Goal: Transaction & Acquisition: Purchase product/service

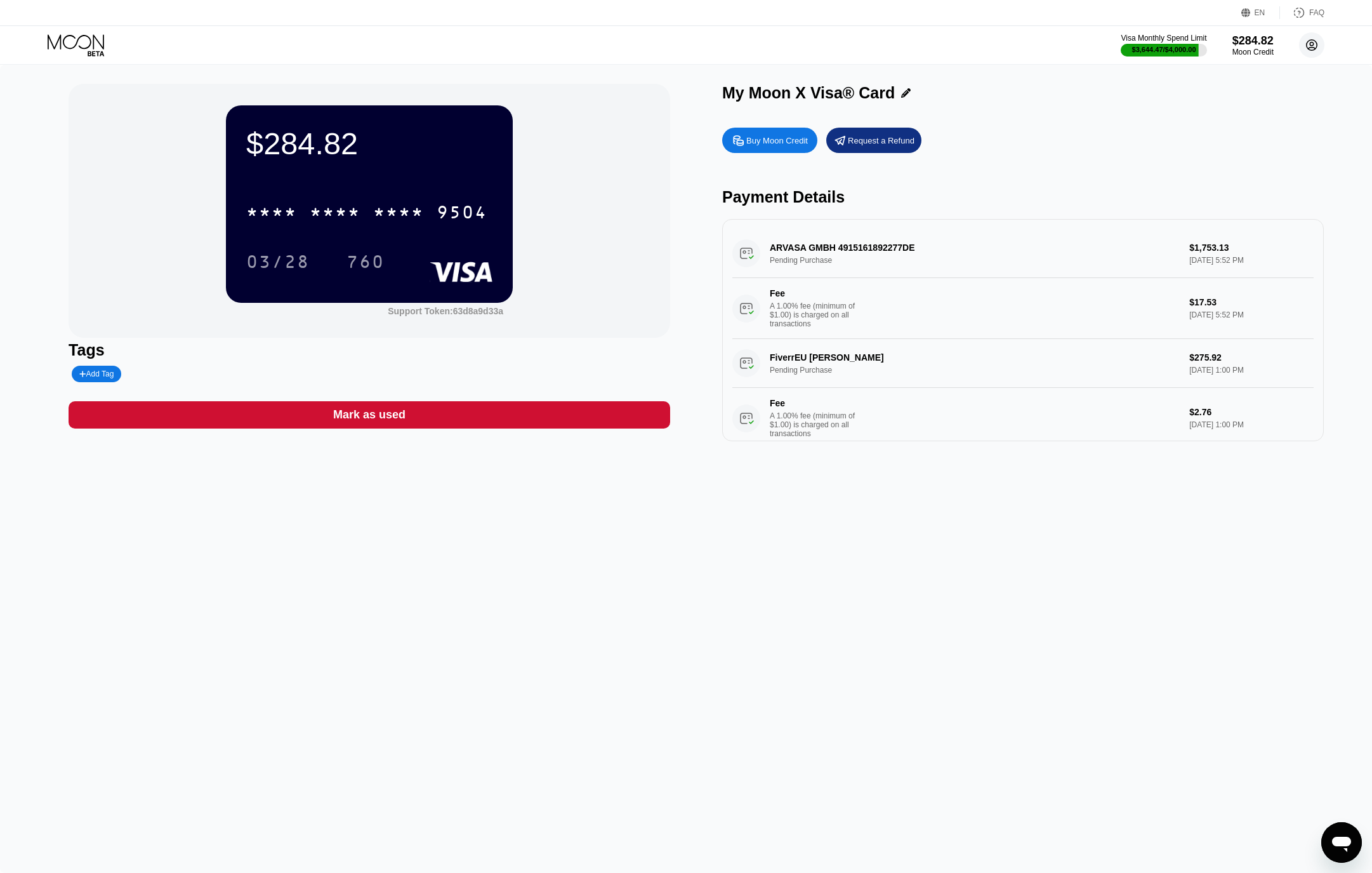
click at [1316, 43] on icon at bounding box center [1312, 45] width 11 height 11
click at [1227, 279] on div "Log out" at bounding box center [1231, 283] width 30 height 10
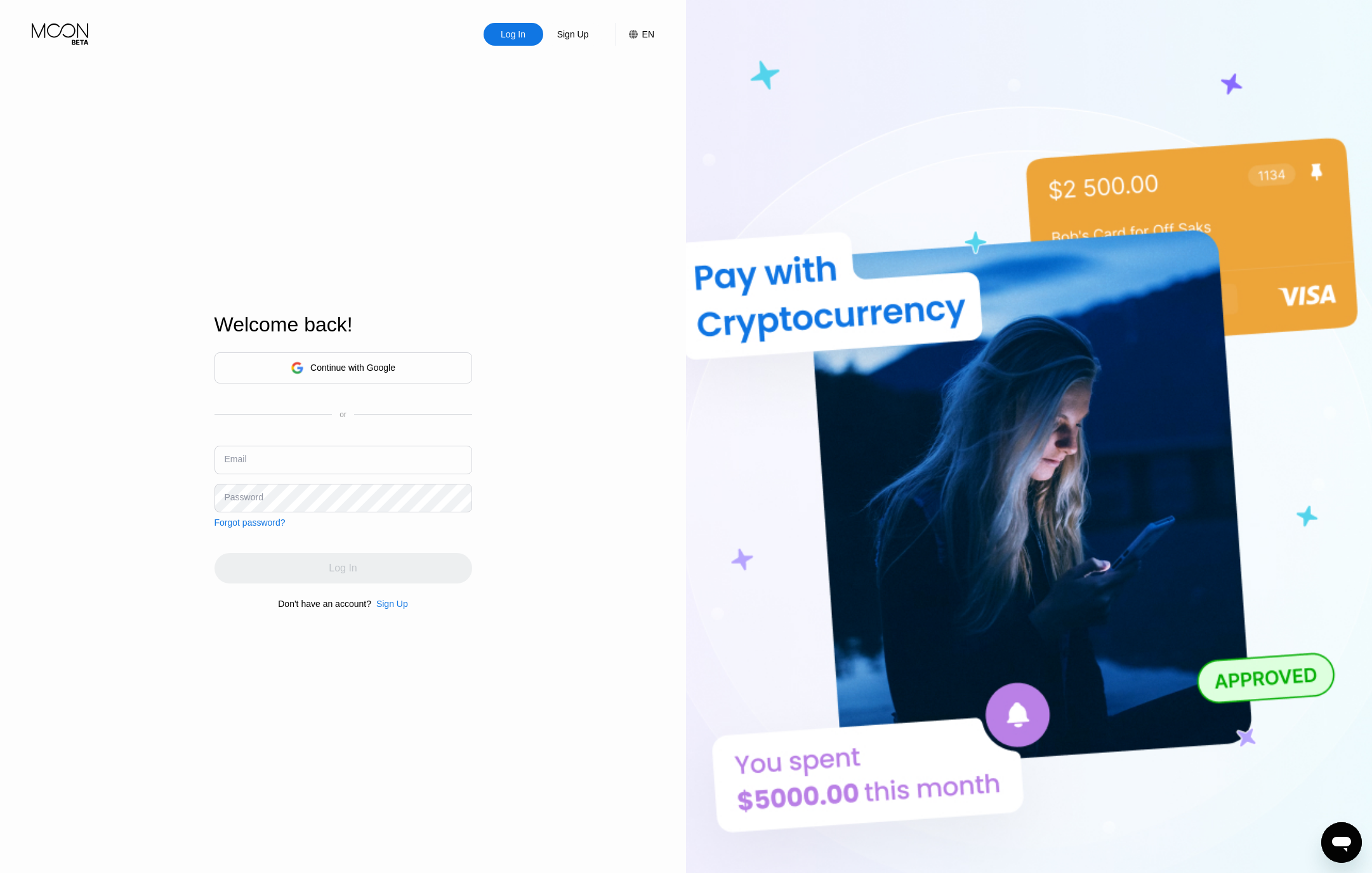
click at [386, 611] on div "Welcome back! Continue with Google or Email Password Forgot password? Log In Do…" at bounding box center [343, 461] width 257 height 960
click at [397, 606] on div "Sign Up" at bounding box center [393, 603] width 32 height 10
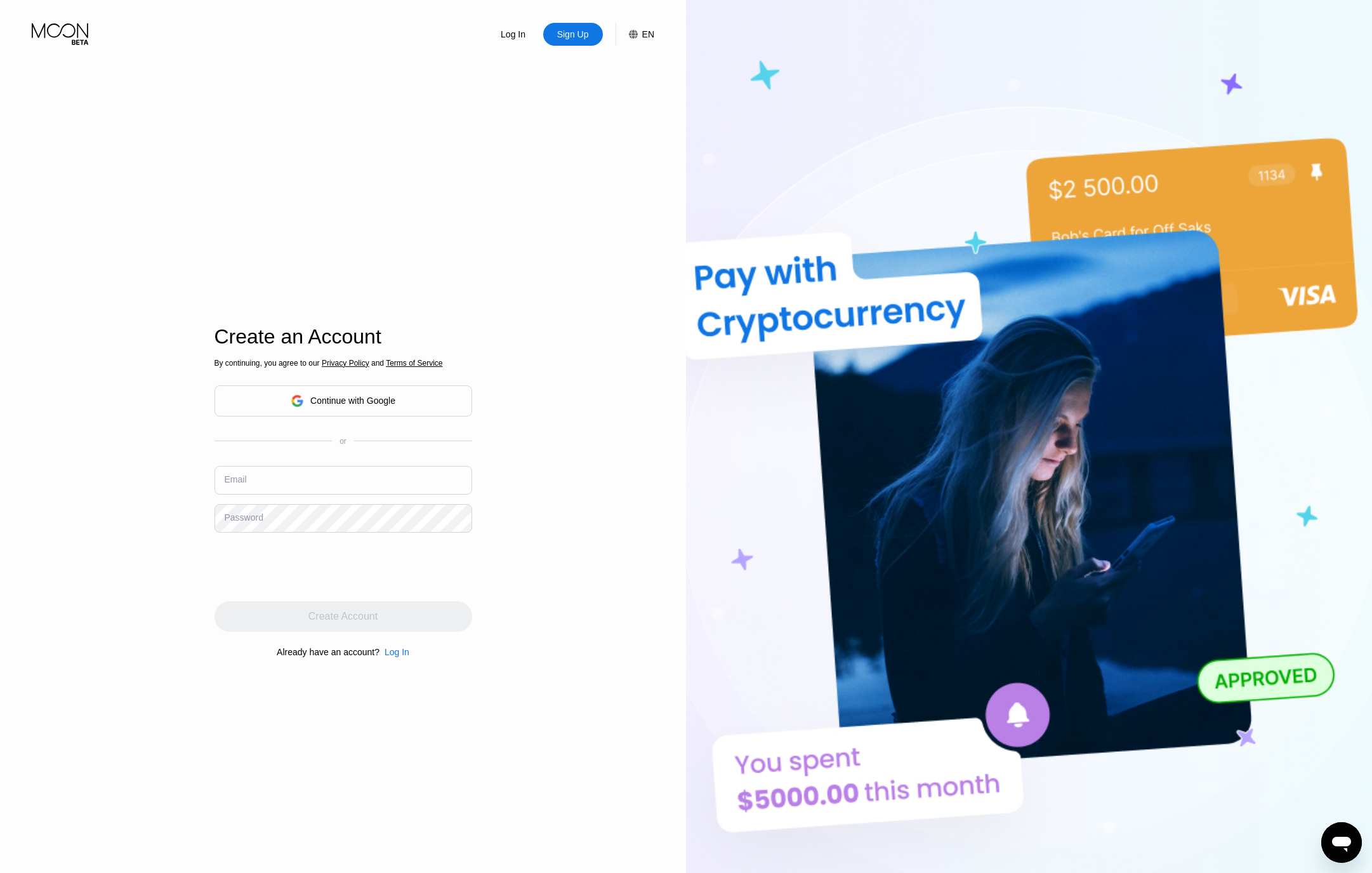
click at [283, 474] on input "text" at bounding box center [343, 480] width 257 height 29
drag, startPoint x: 388, startPoint y: 454, endPoint x: 405, endPoint y: 450, distance: 17.5
click at [390, 453] on div "By continuing, you agree to our Privacy Policy and Terms of Service Continue wi…" at bounding box center [343, 507] width 257 height 306
click at [306, 481] on input "text" at bounding box center [343, 480] width 257 height 29
paste input "[EMAIL_ADDRESS][DOMAIN_NAME]"
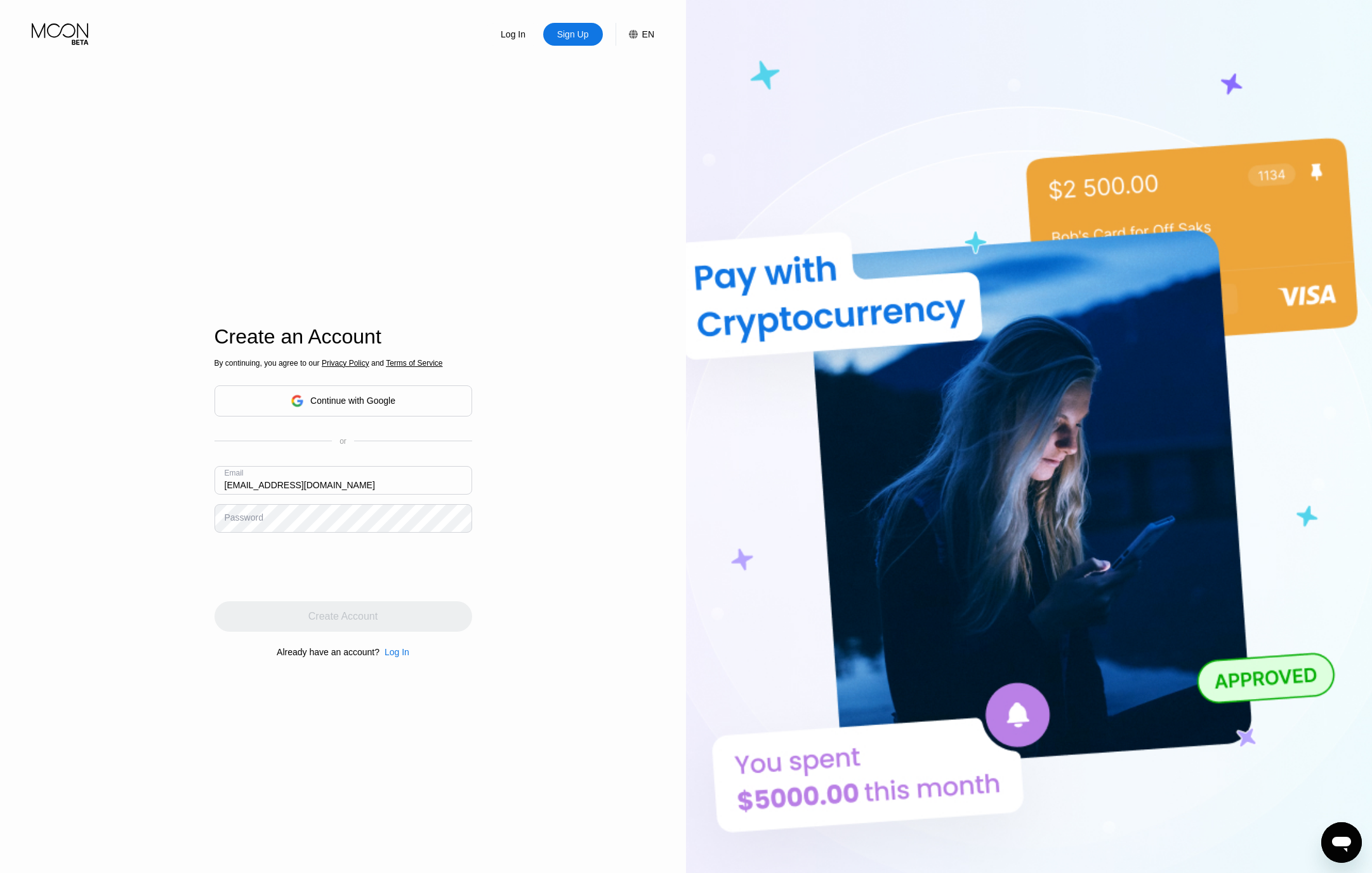
type input "[EMAIL_ADDRESS][DOMAIN_NAME]"
click at [321, 616] on div "Create Account" at bounding box center [343, 616] width 69 height 12
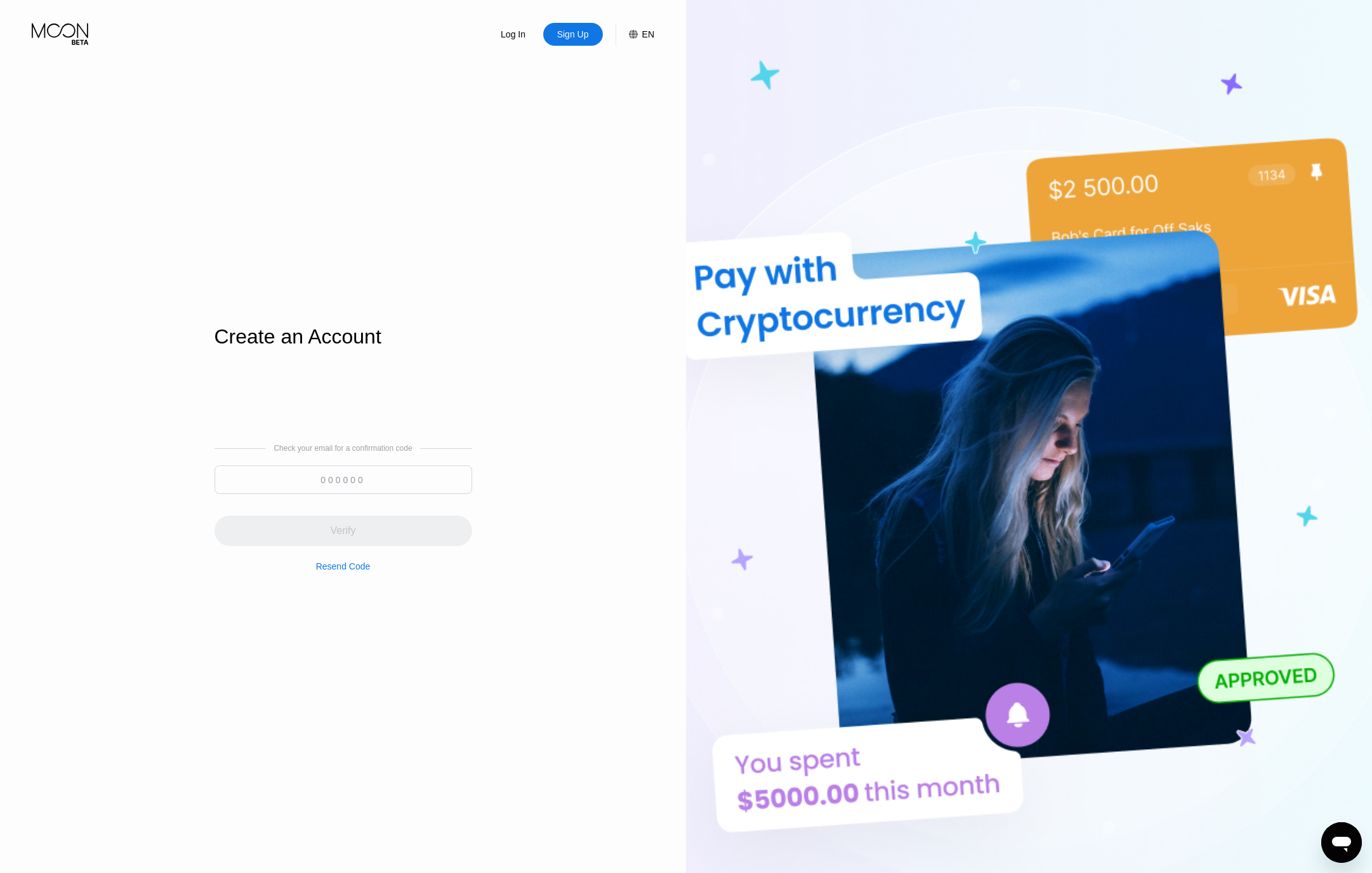
click at [371, 486] on input at bounding box center [343, 479] width 257 height 29
paste input "306564"
type input "306564"
click at [388, 530] on div "Verify" at bounding box center [343, 531] width 257 height 30
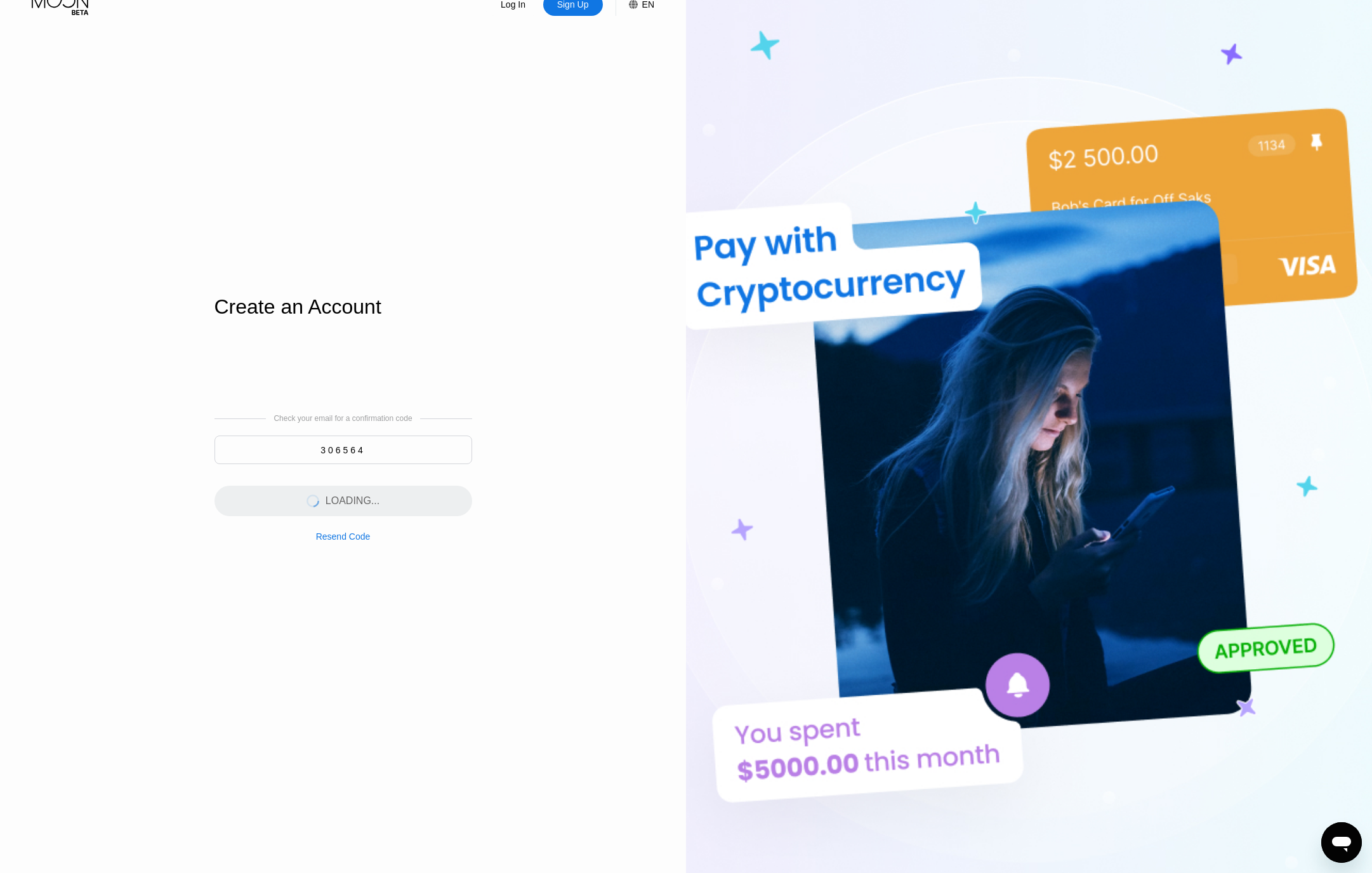
scroll to position [34, 0]
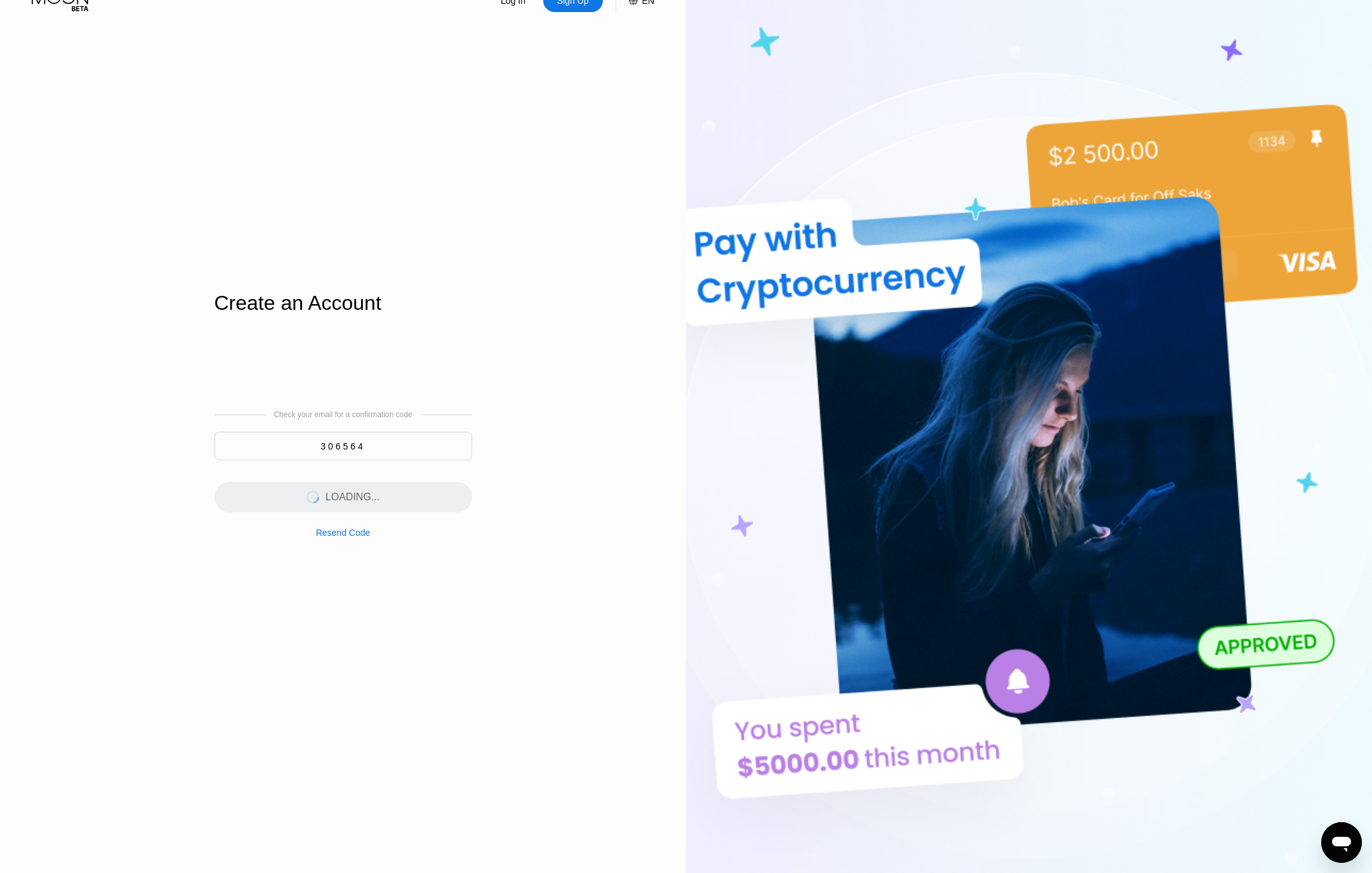
click at [682, 527] on div "Log In Sign Up EN Language Select an item Save Create an Account Check your ema…" at bounding box center [343, 446] width 686 height 960
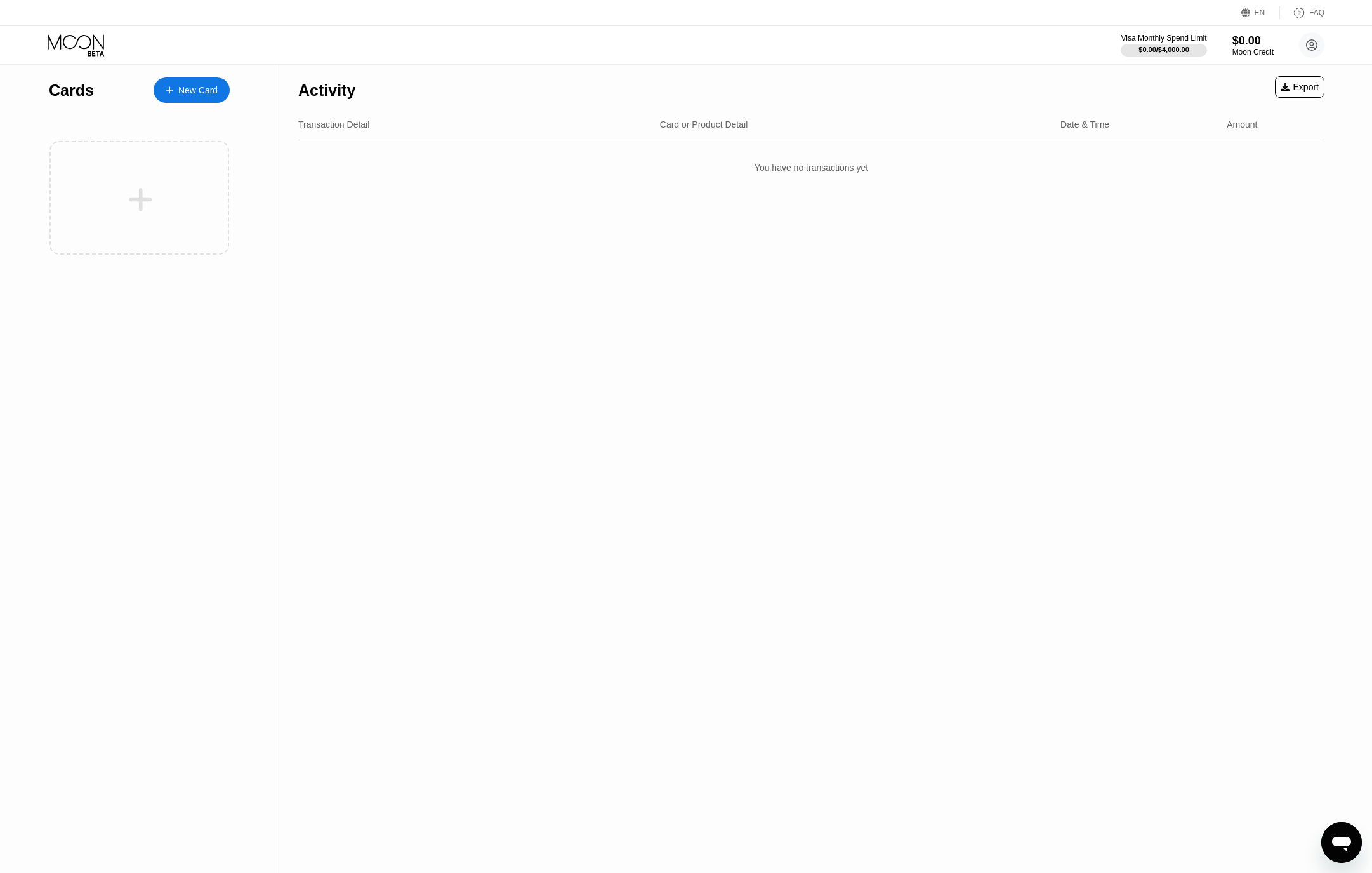
click at [175, 86] on div at bounding box center [176, 91] width 5 height 11
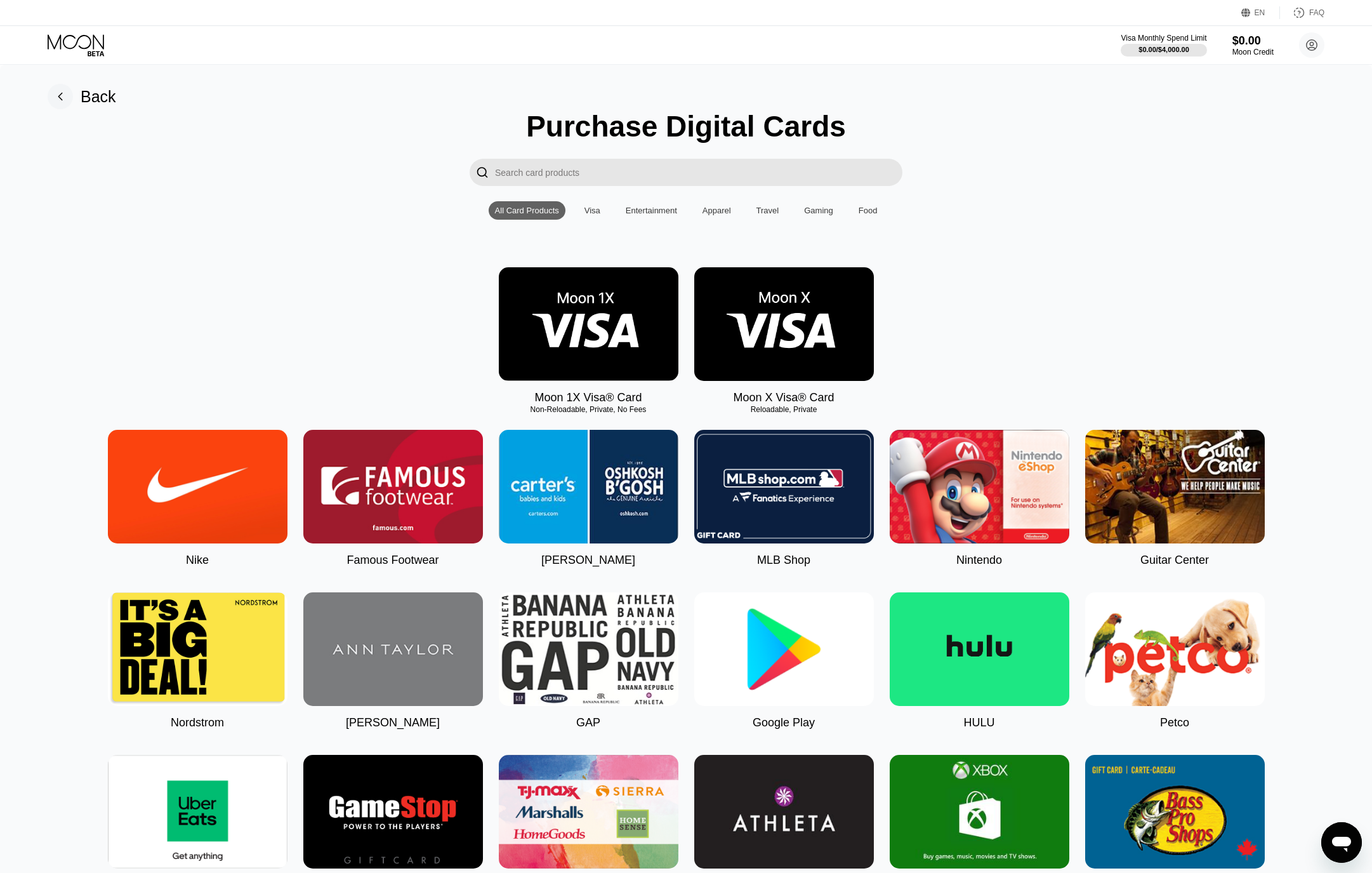
click at [836, 338] on img at bounding box center [784, 324] width 180 height 114
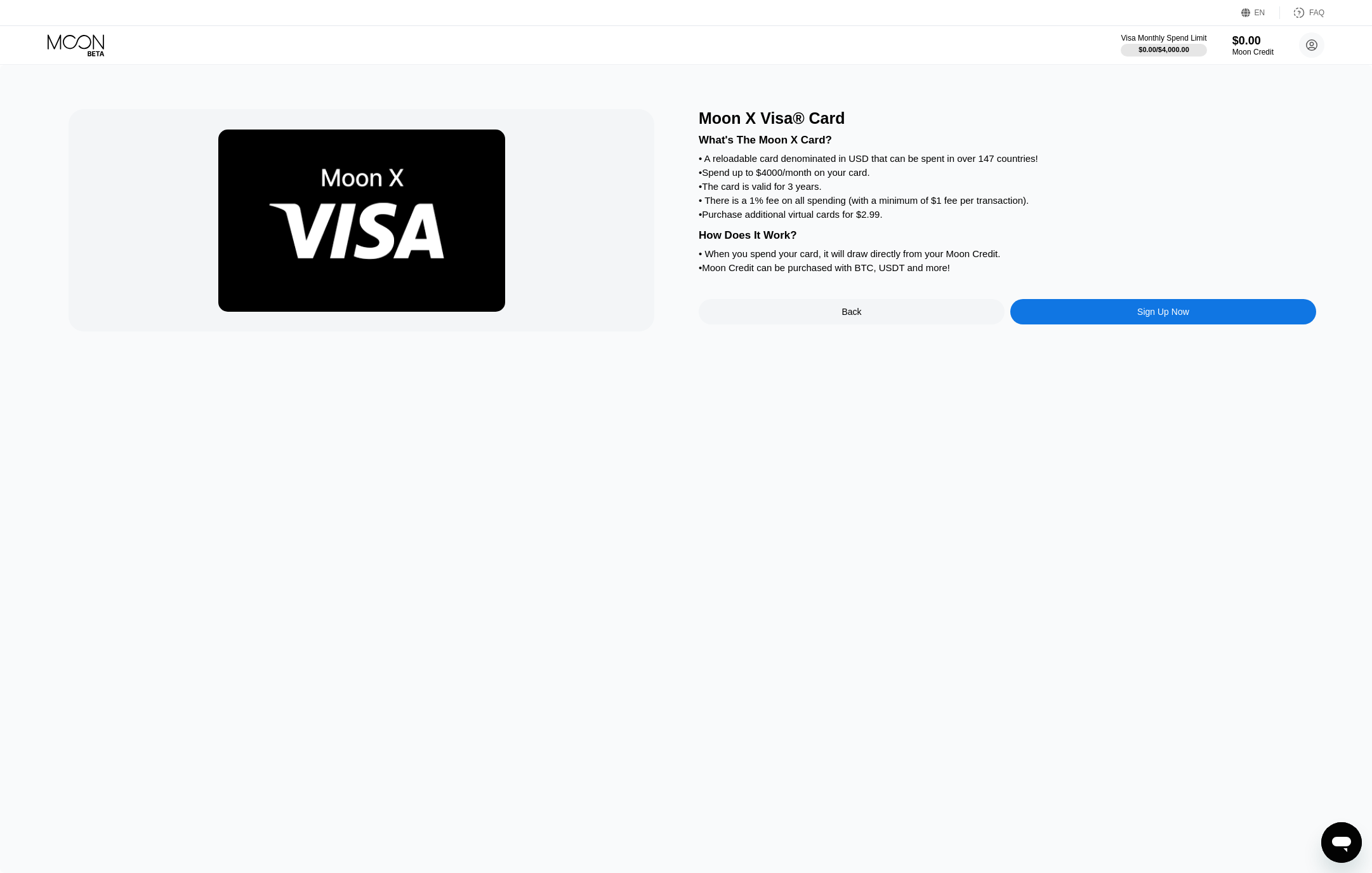
click at [1076, 256] on div "• When you spend your card, it will draw directly from your Moon Credit." at bounding box center [1008, 254] width 618 height 11
click at [1086, 309] on div "Sign Up Now" at bounding box center [1164, 312] width 306 height 26
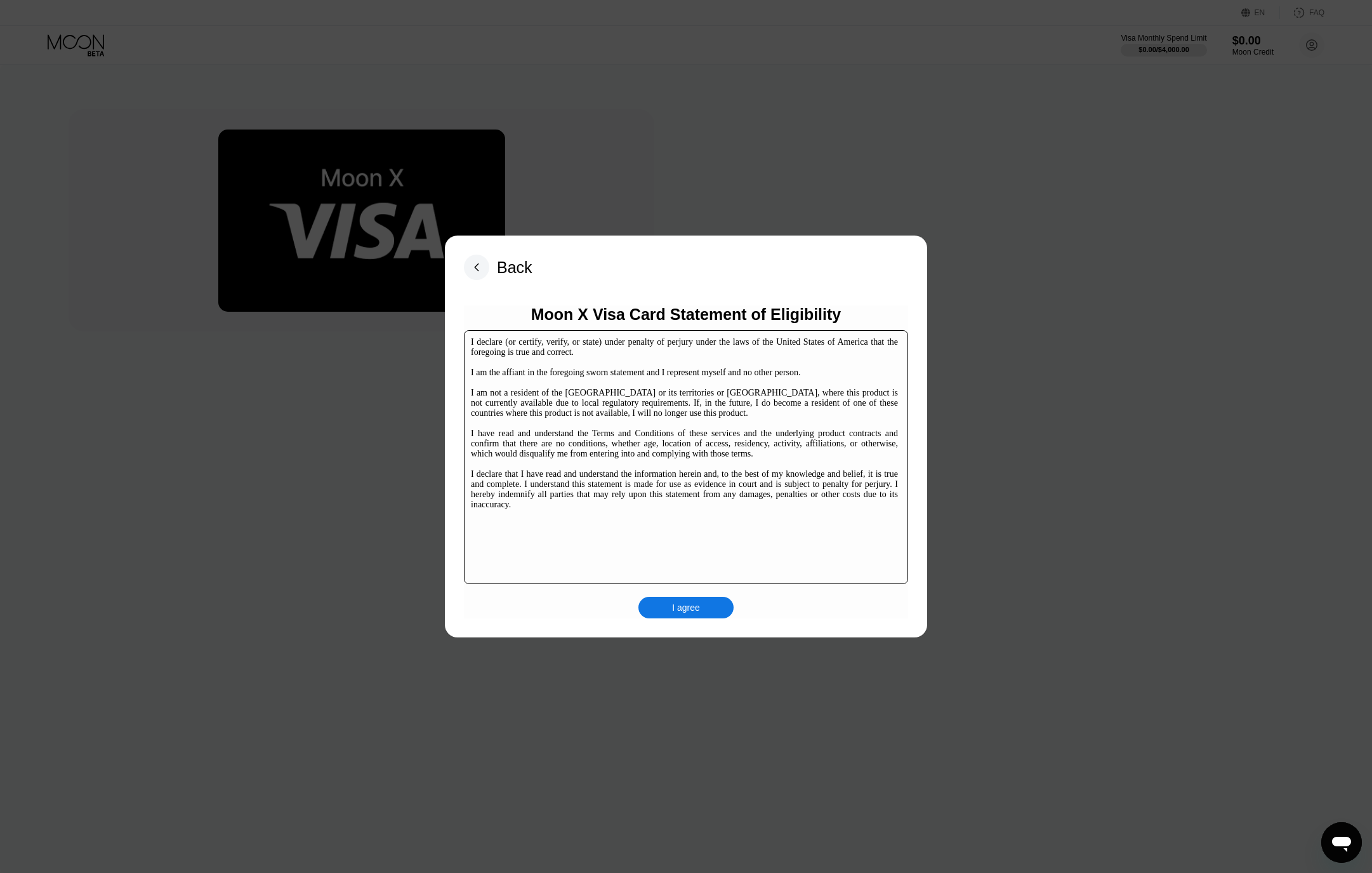
drag, startPoint x: 709, startPoint y: 615, endPoint x: 724, endPoint y: 609, distance: 16.2
click at [709, 615] on div "I agree" at bounding box center [686, 608] width 95 height 21
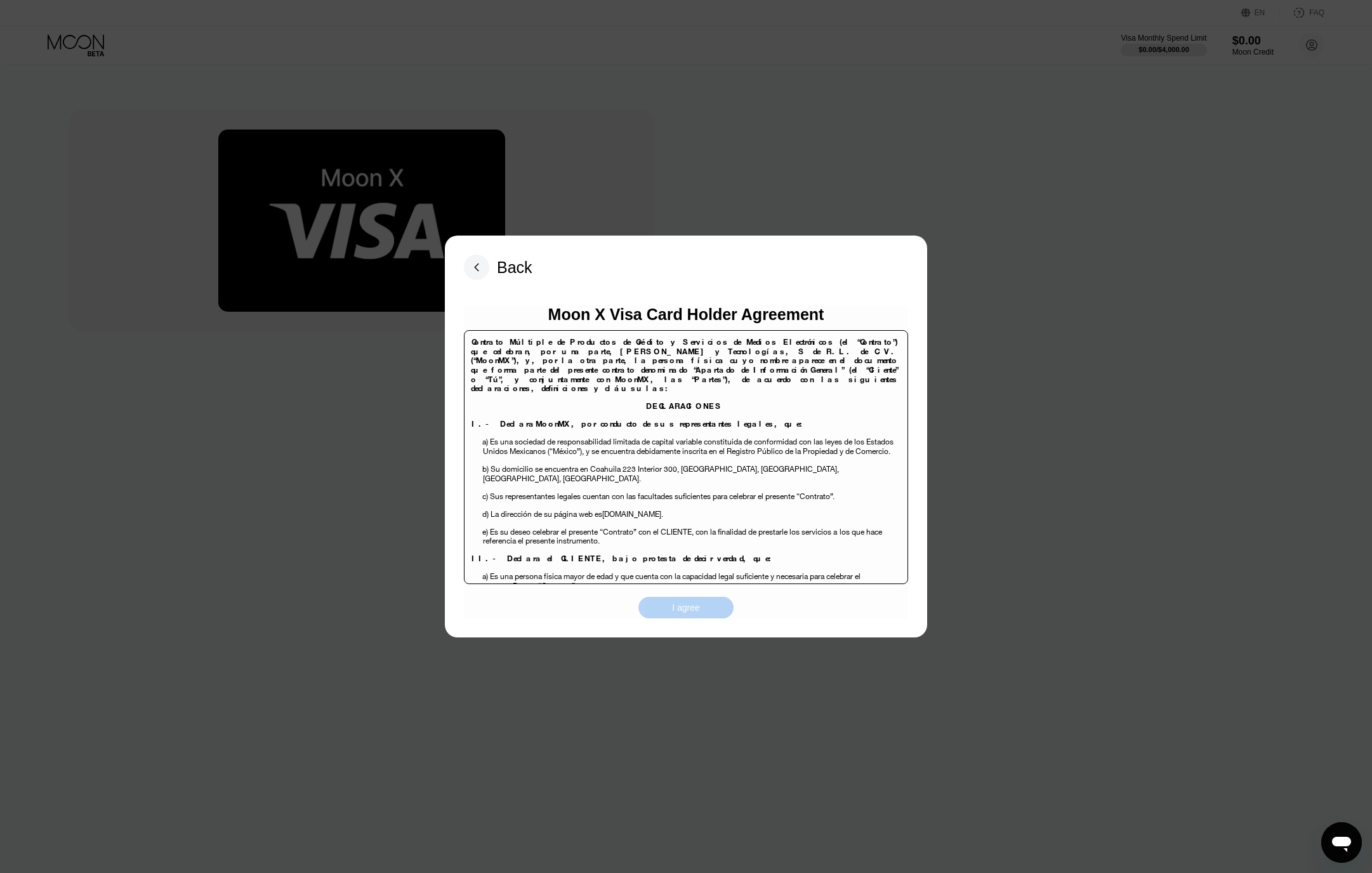
click at [693, 607] on div "I agree" at bounding box center [686, 608] width 28 height 12
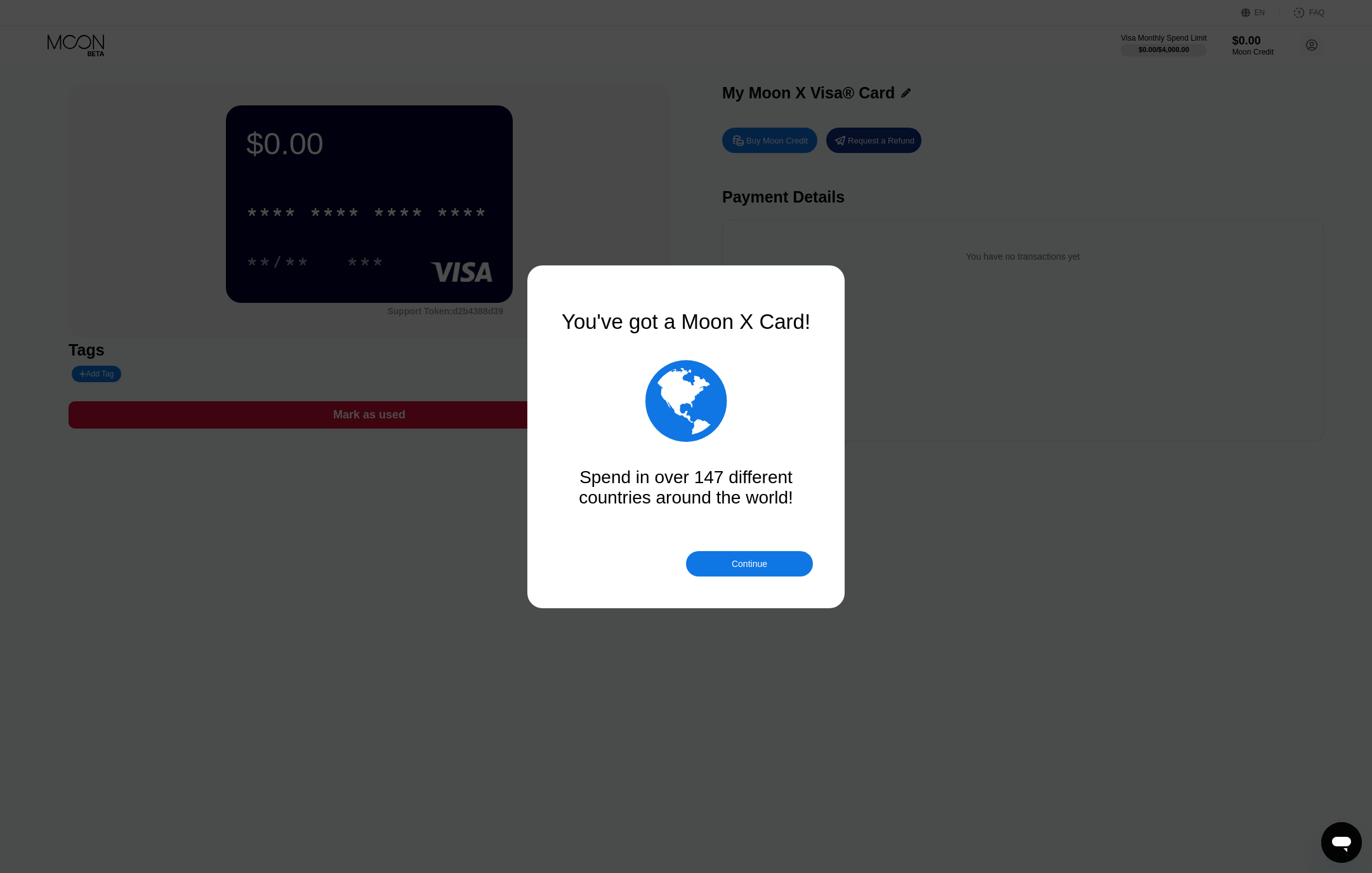
click at [755, 561] on div "Continue" at bounding box center [750, 563] width 36 height 10
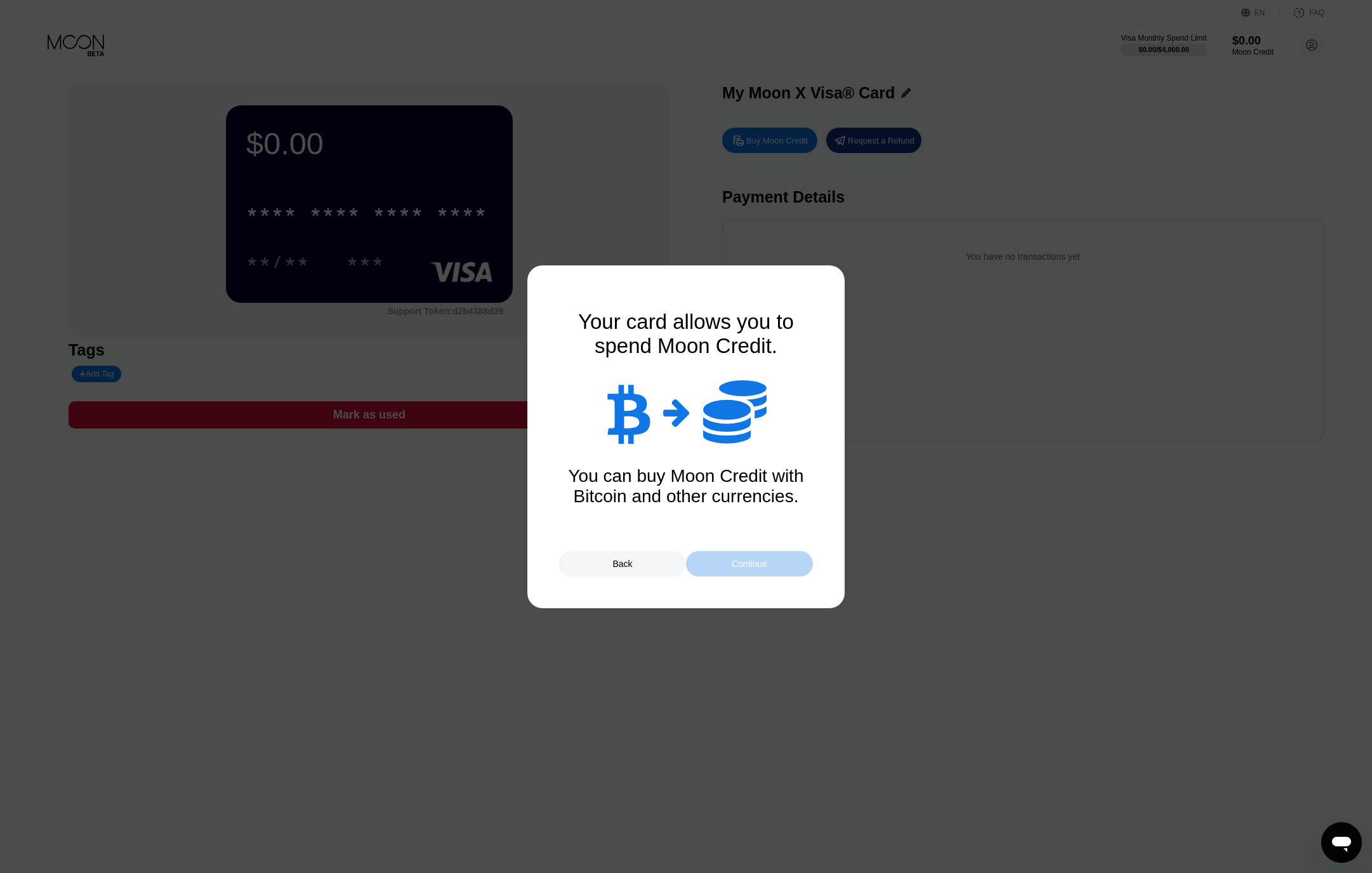
click at [722, 569] on div "Continue" at bounding box center [750, 564] width 127 height 26
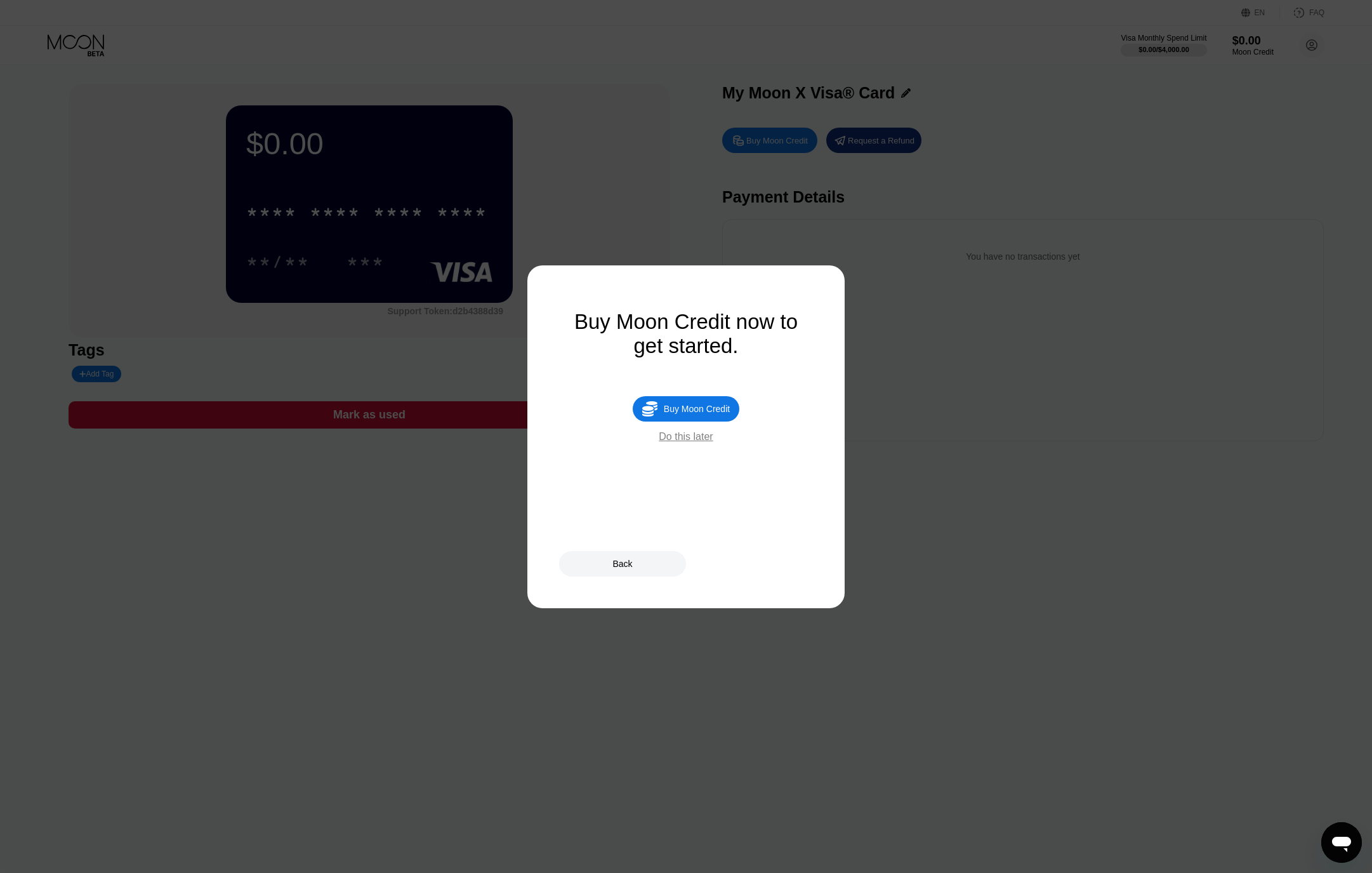
click at [695, 404] on div "Buy Moon Credit" at bounding box center [697, 408] width 66 height 10
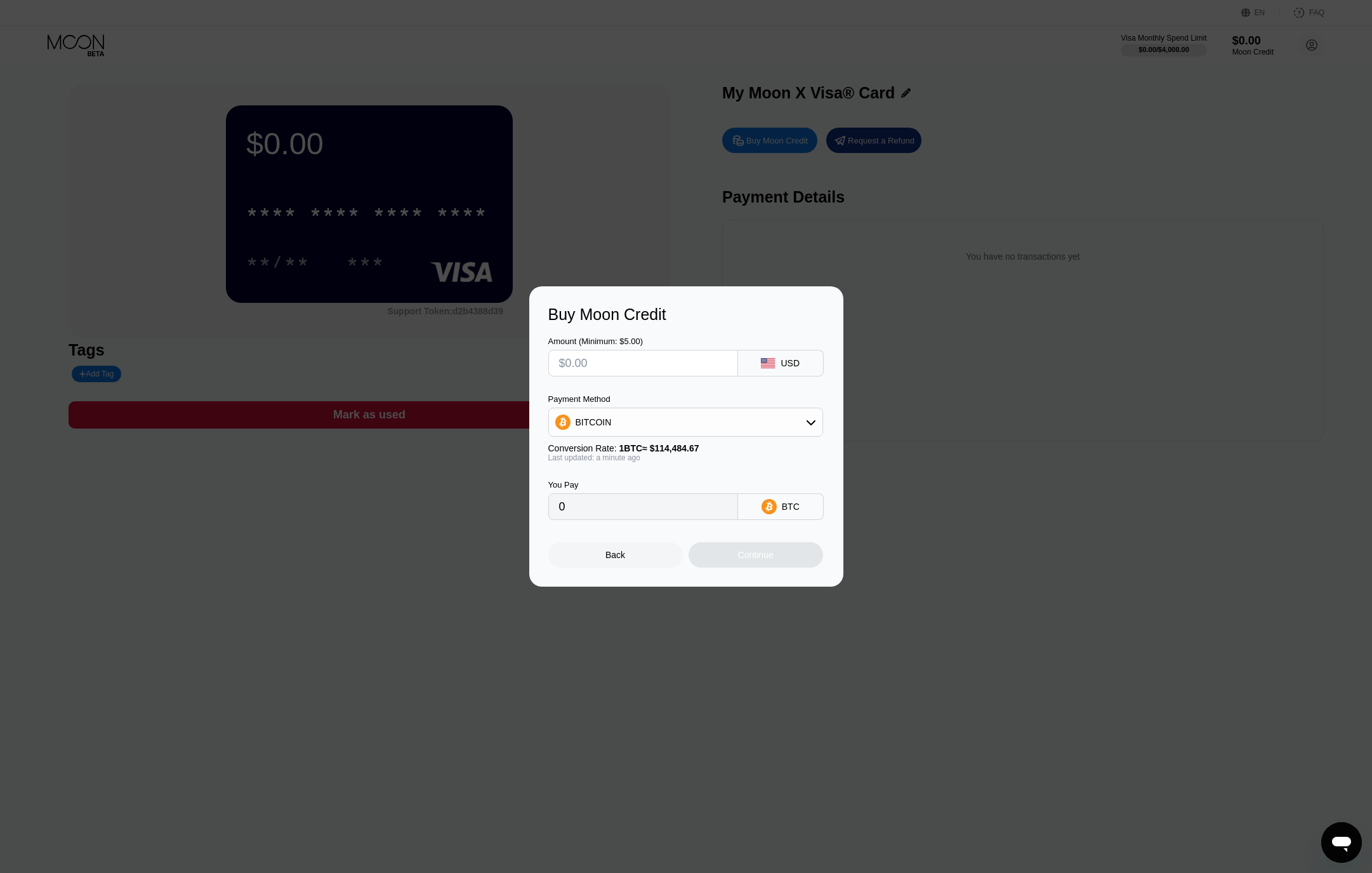
click at [710, 369] on input "text" at bounding box center [643, 363] width 168 height 26
type input "$1"
type input "0.00000874"
type input "$12"
type input "0.00010482"
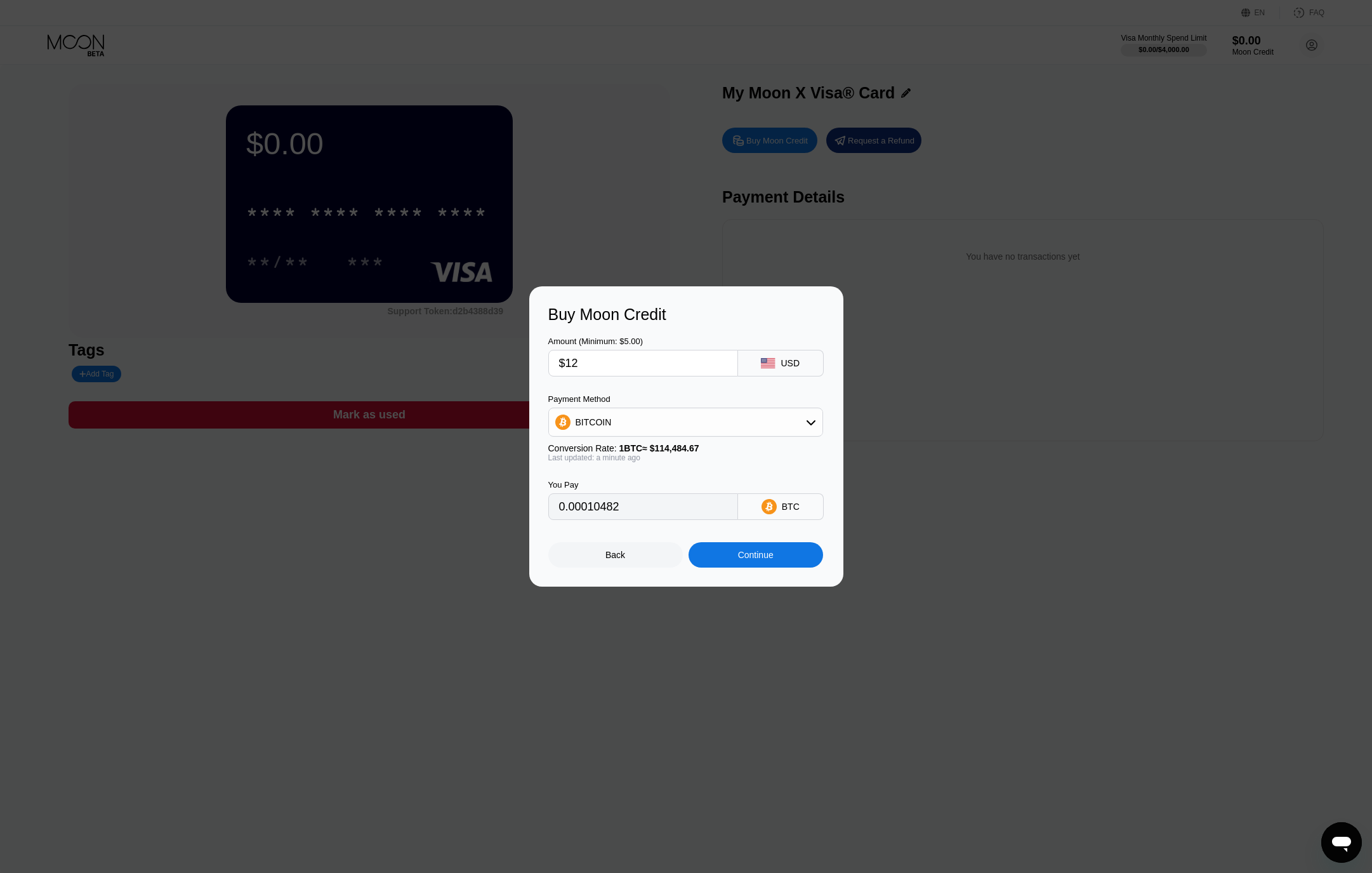
type input "$125"
type input "0.00109185"
type input "$1250"
type input "0.01091850"
type input "$1250"
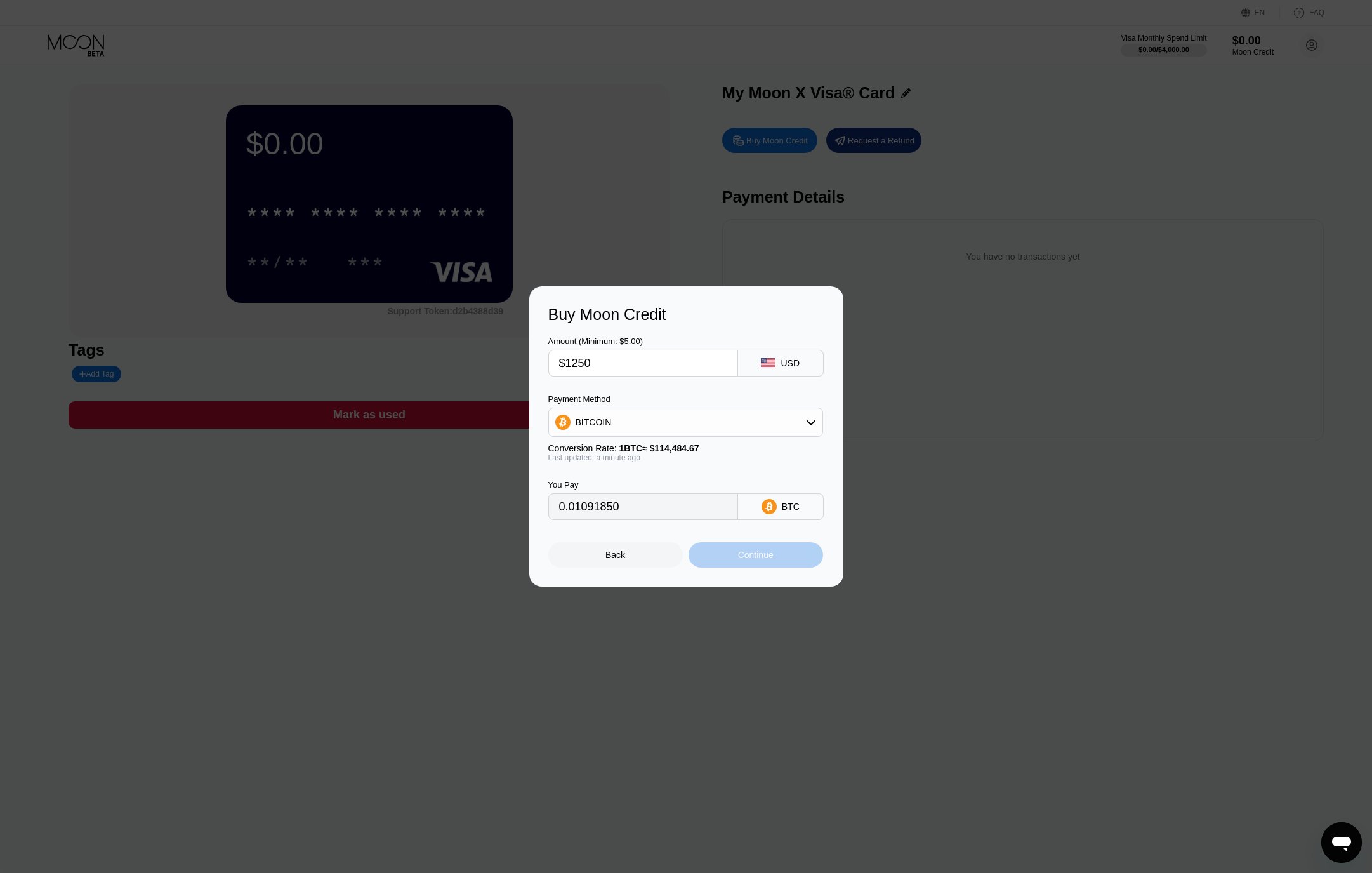
click at [733, 556] on div "Continue" at bounding box center [755, 555] width 134 height 26
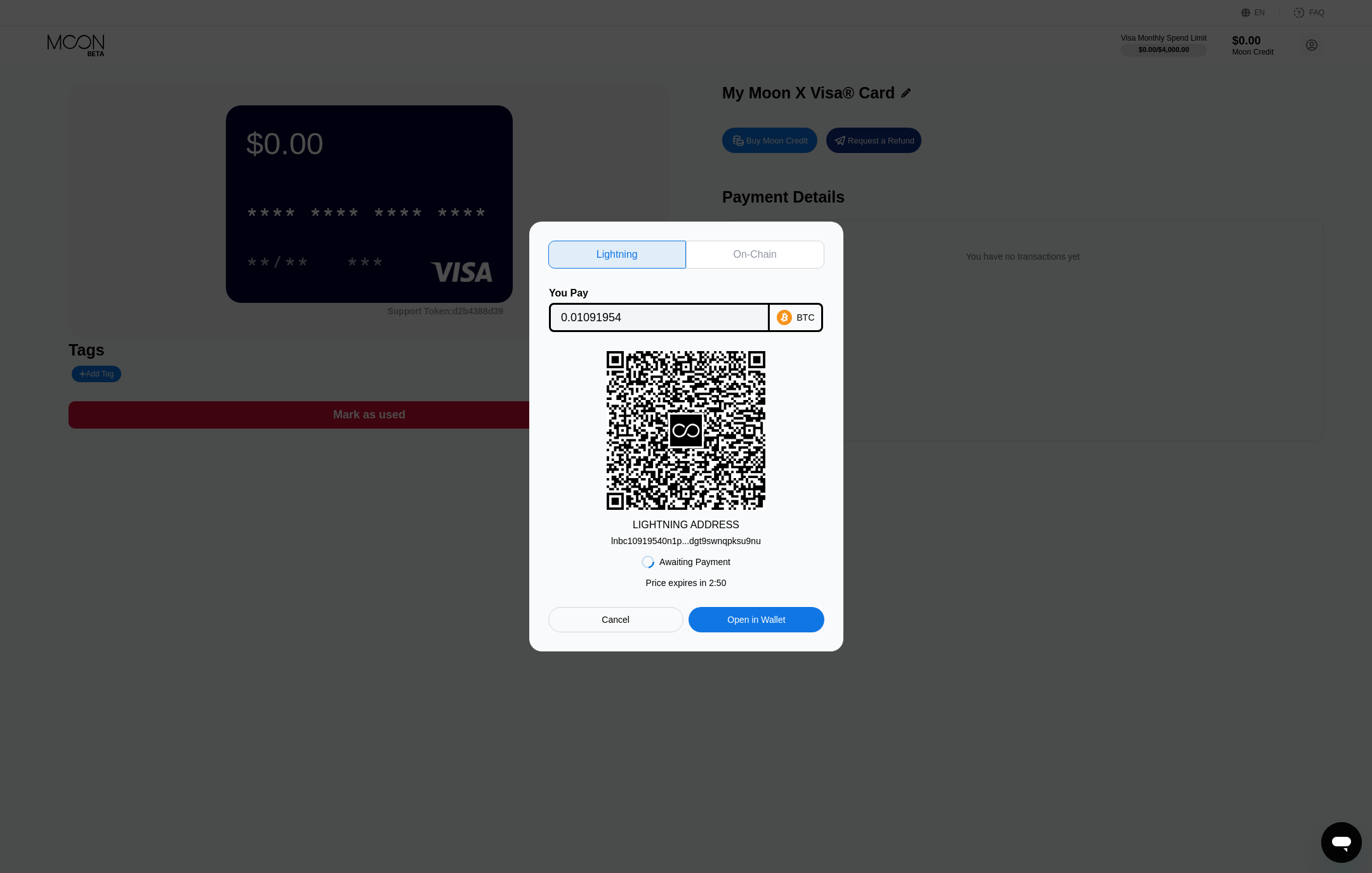
click at [754, 249] on div "On-Chain" at bounding box center [755, 255] width 43 height 12
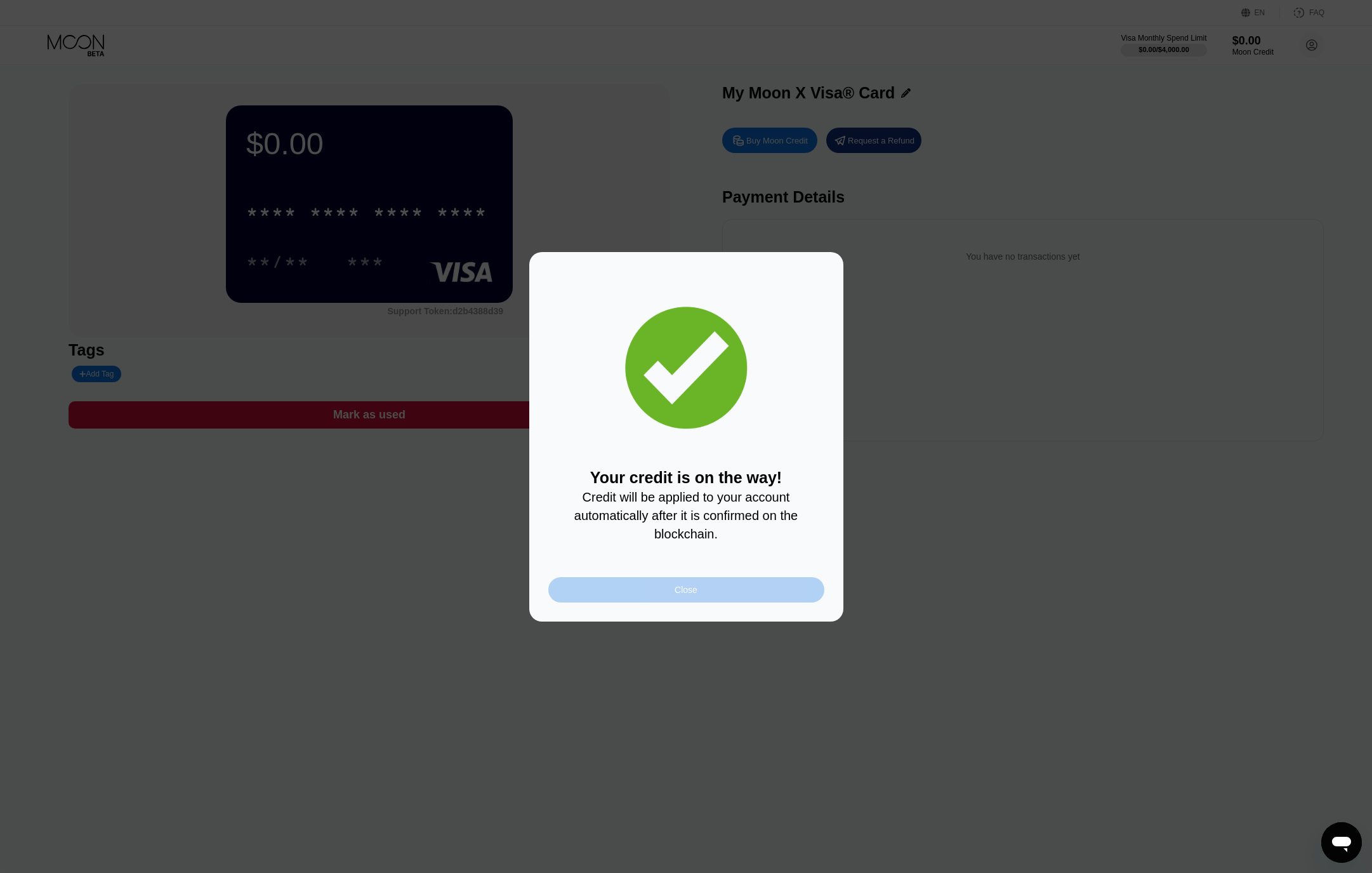
click at [669, 595] on div "Close" at bounding box center [686, 590] width 276 height 26
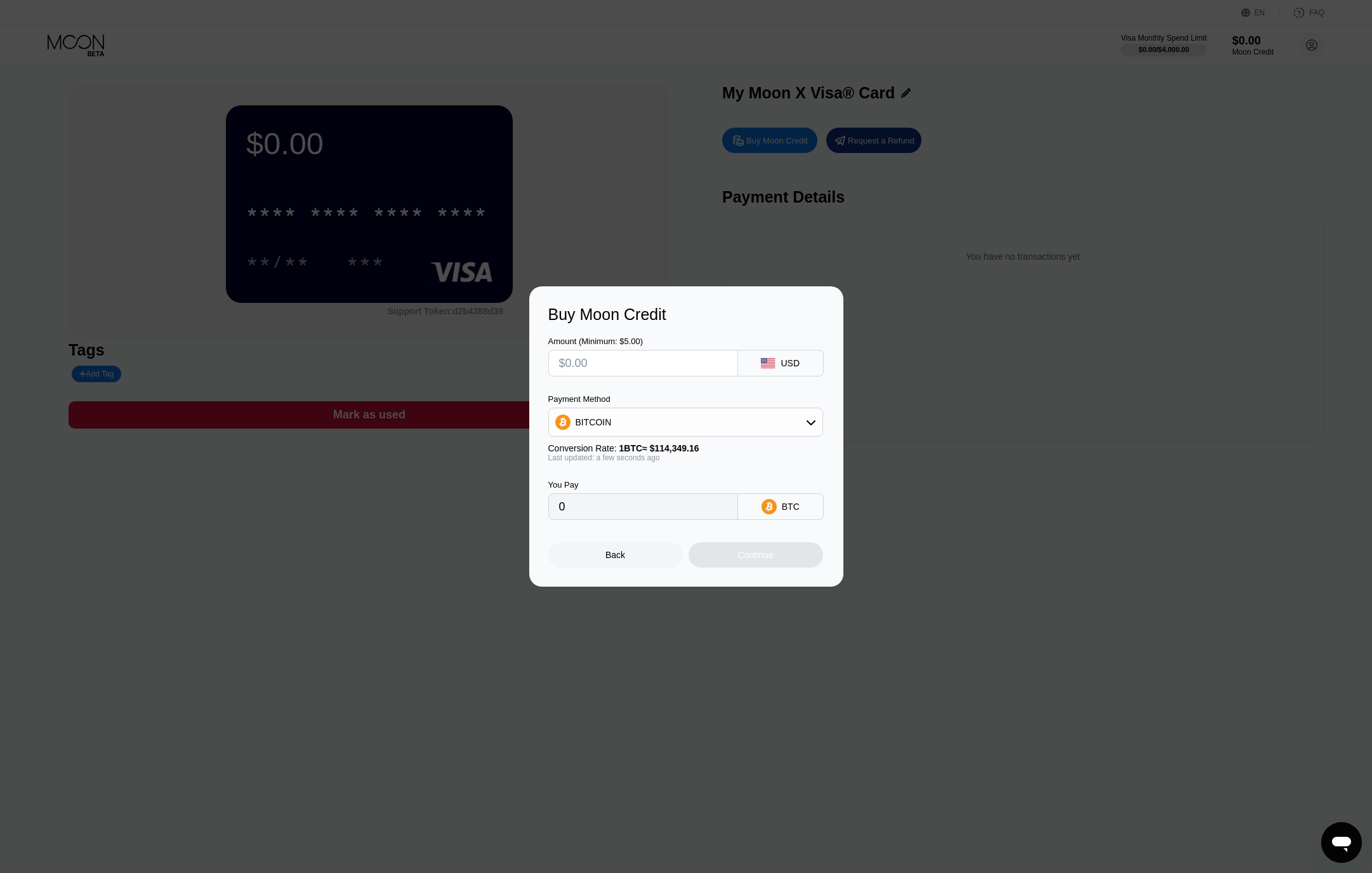
click at [992, 360] on div "Buy Moon Credit Amount (Minimum: $5.00) USD Payment Method BITCOIN Conversion R…" at bounding box center [686, 436] width 1372 height 300
click at [996, 361] on div "Buy Moon Credit Amount (Minimum: $5.00) USD Payment Method BITCOIN Conversion R…" at bounding box center [686, 436] width 1372 height 300
click at [621, 555] on div "Back" at bounding box center [615, 554] width 20 height 10
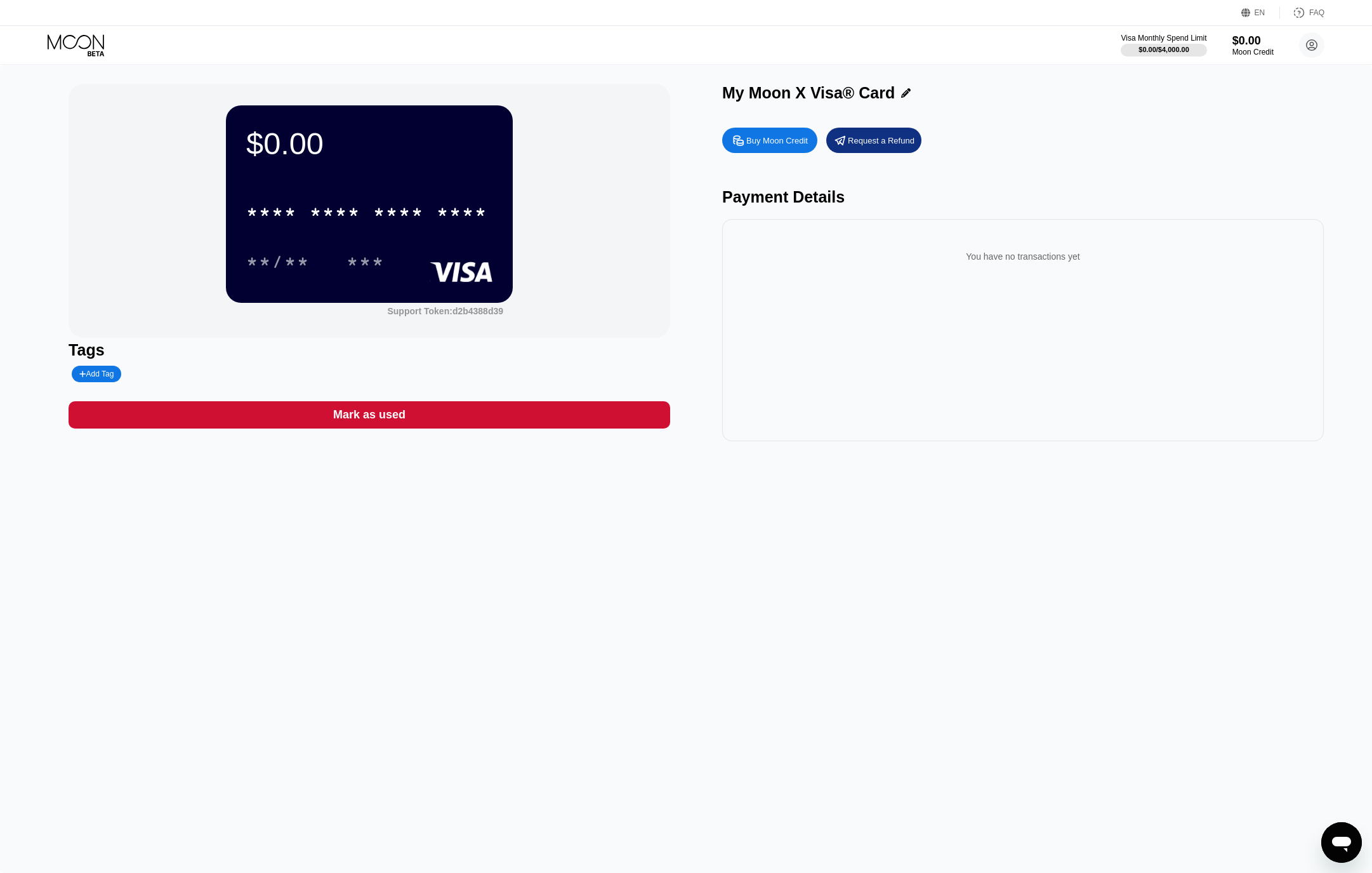
click at [91, 48] on icon at bounding box center [77, 45] width 59 height 22
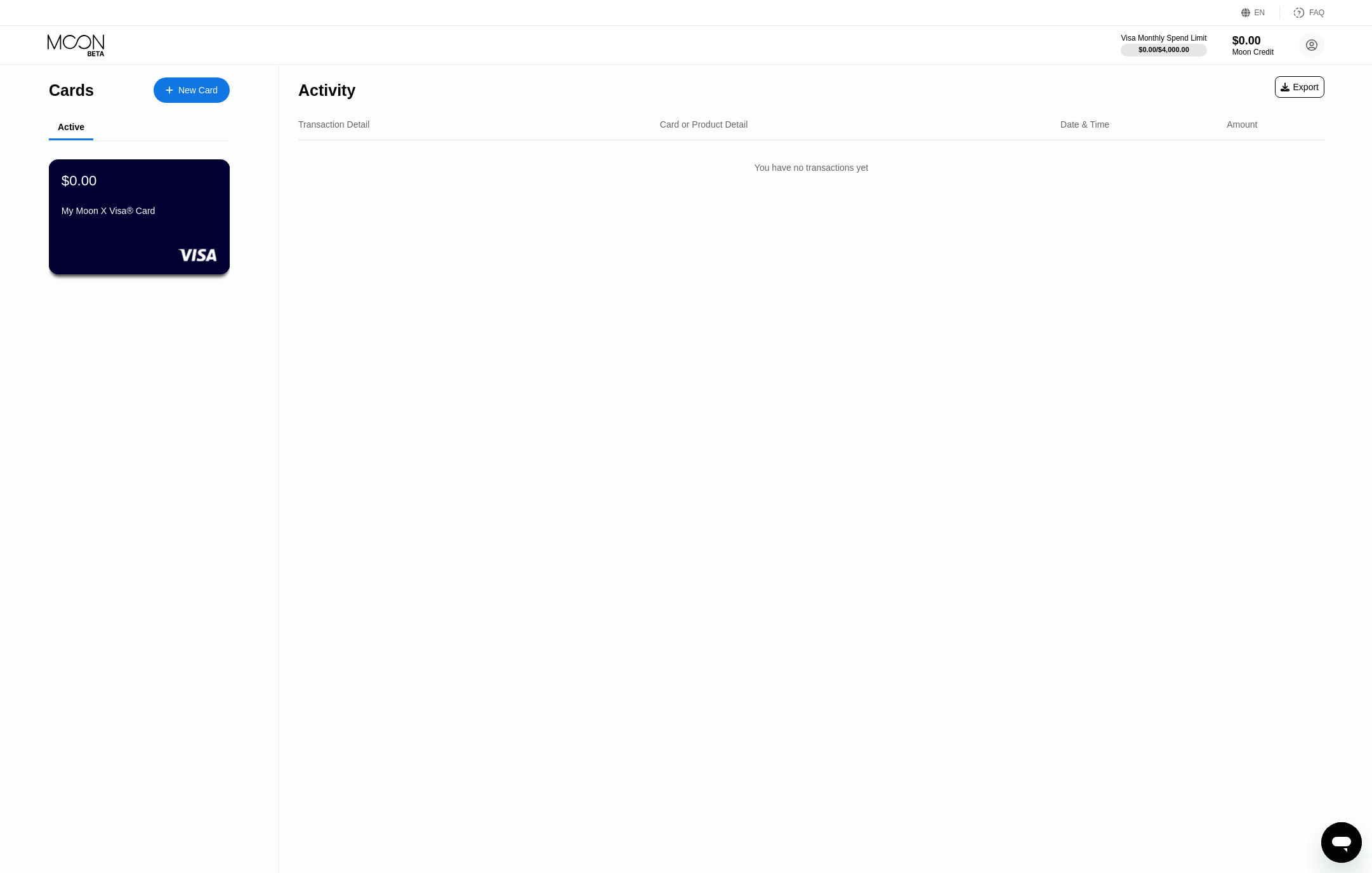
click at [142, 181] on div "$0.00" at bounding box center [139, 180] width 156 height 17
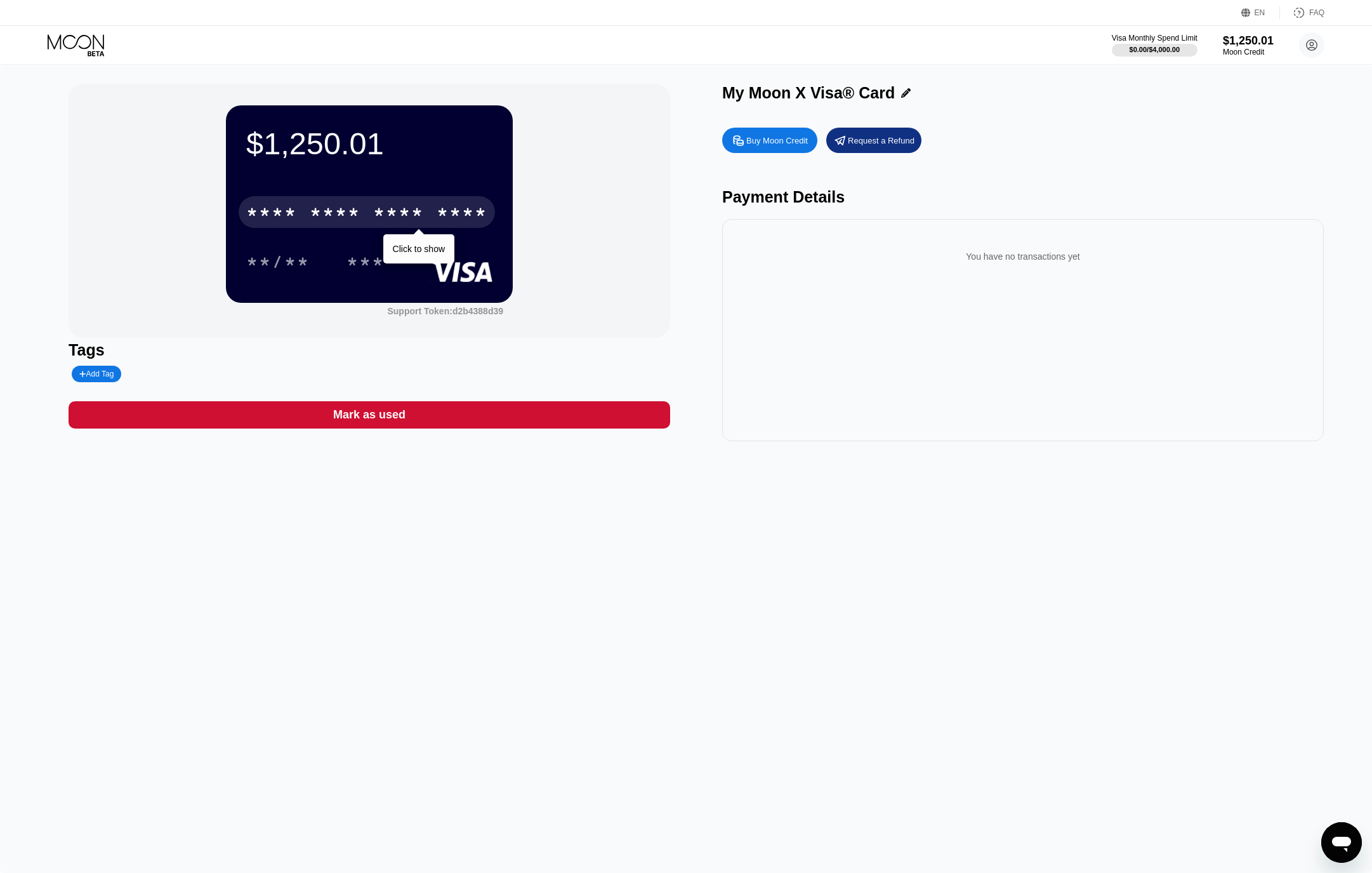
click at [341, 199] on div "* * * * * * * * * * * * ****" at bounding box center [367, 212] width 256 height 32
click at [378, 218] on div "* * * *" at bounding box center [398, 214] width 51 height 20
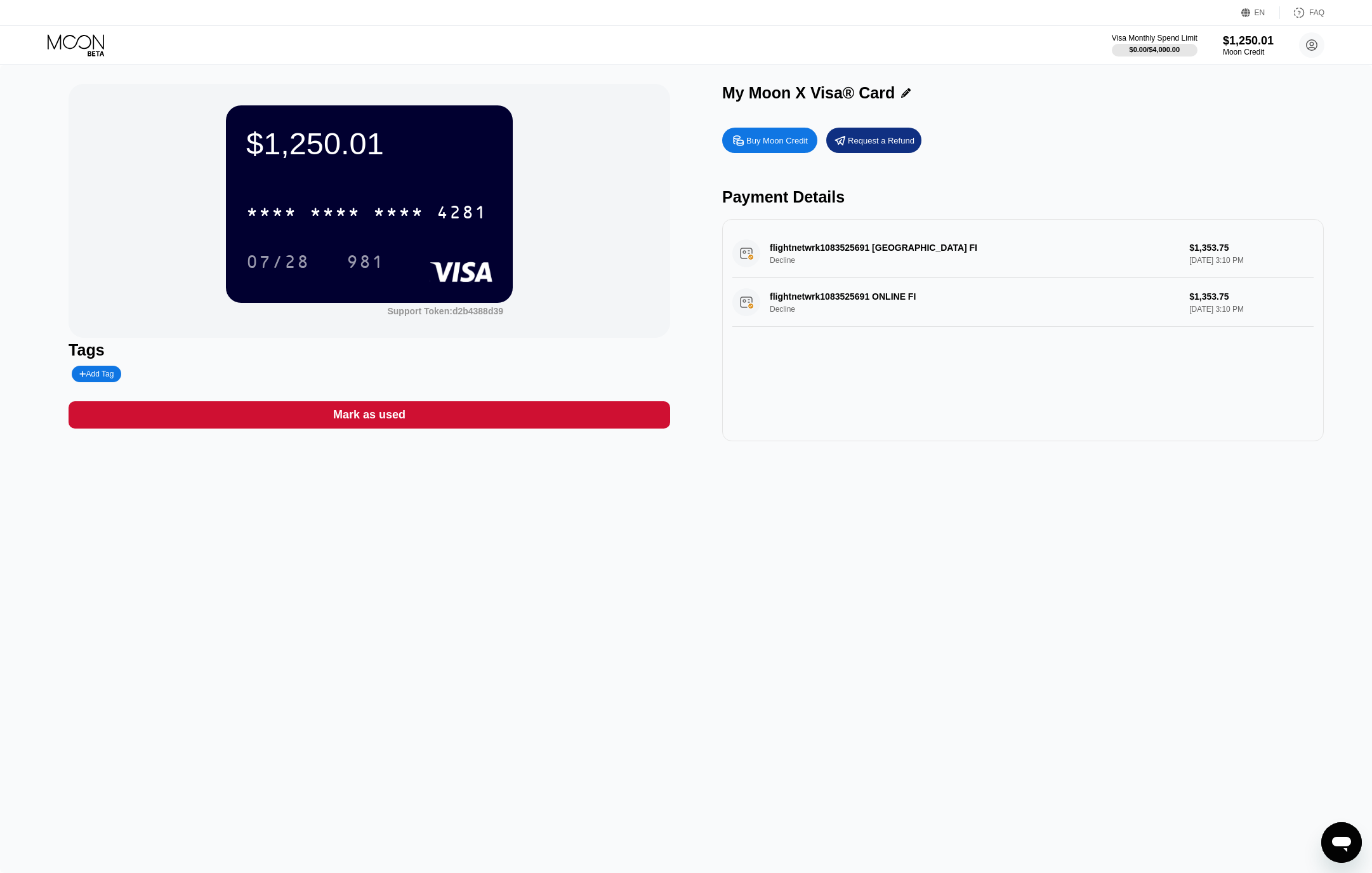
click at [785, 143] on div "Buy Moon Credit" at bounding box center [776, 141] width 61 height 11
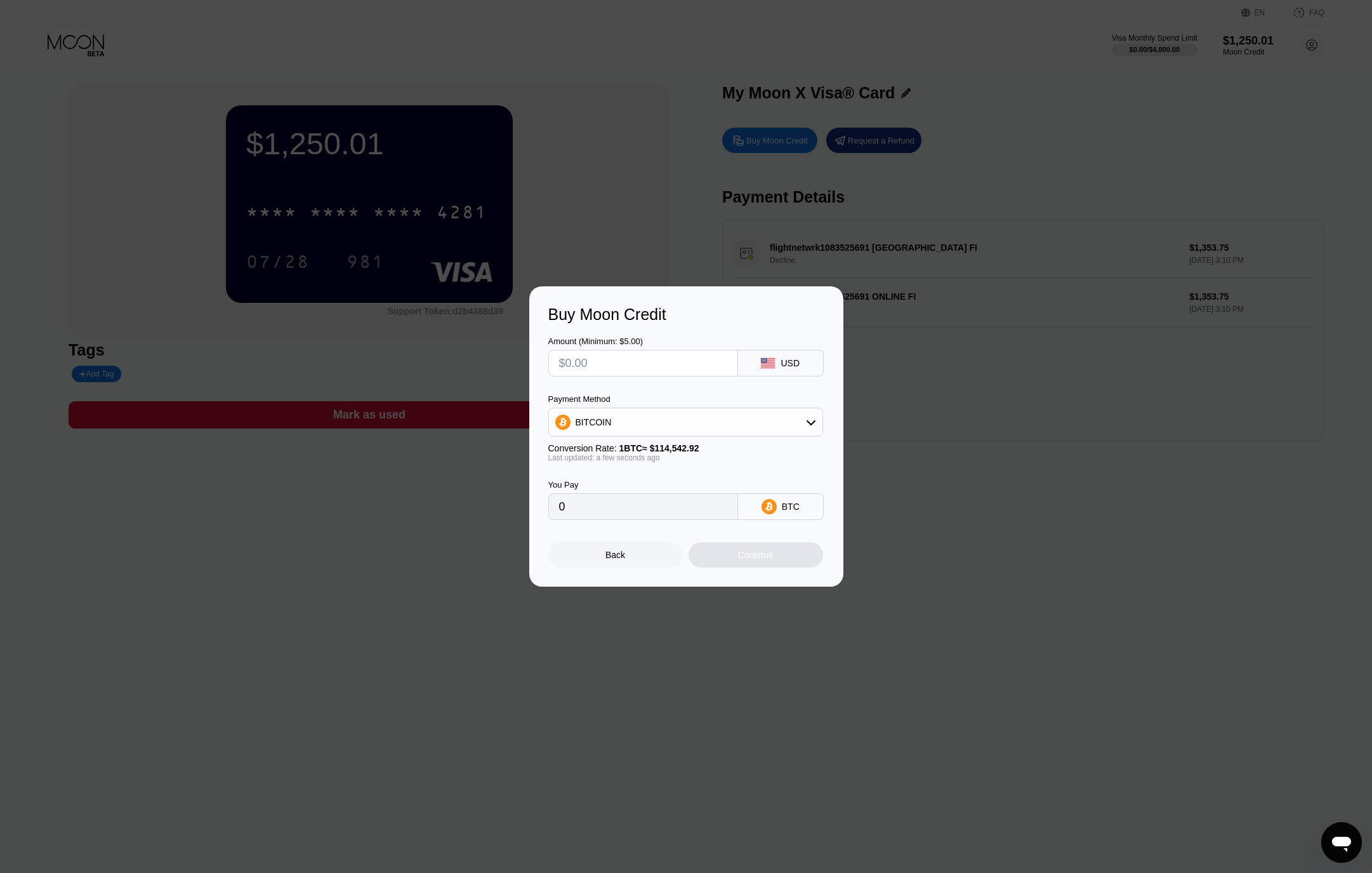
click at [952, 167] on div at bounding box center [686, 436] width 1372 height 873
click at [619, 562] on div "Back" at bounding box center [615, 555] width 134 height 26
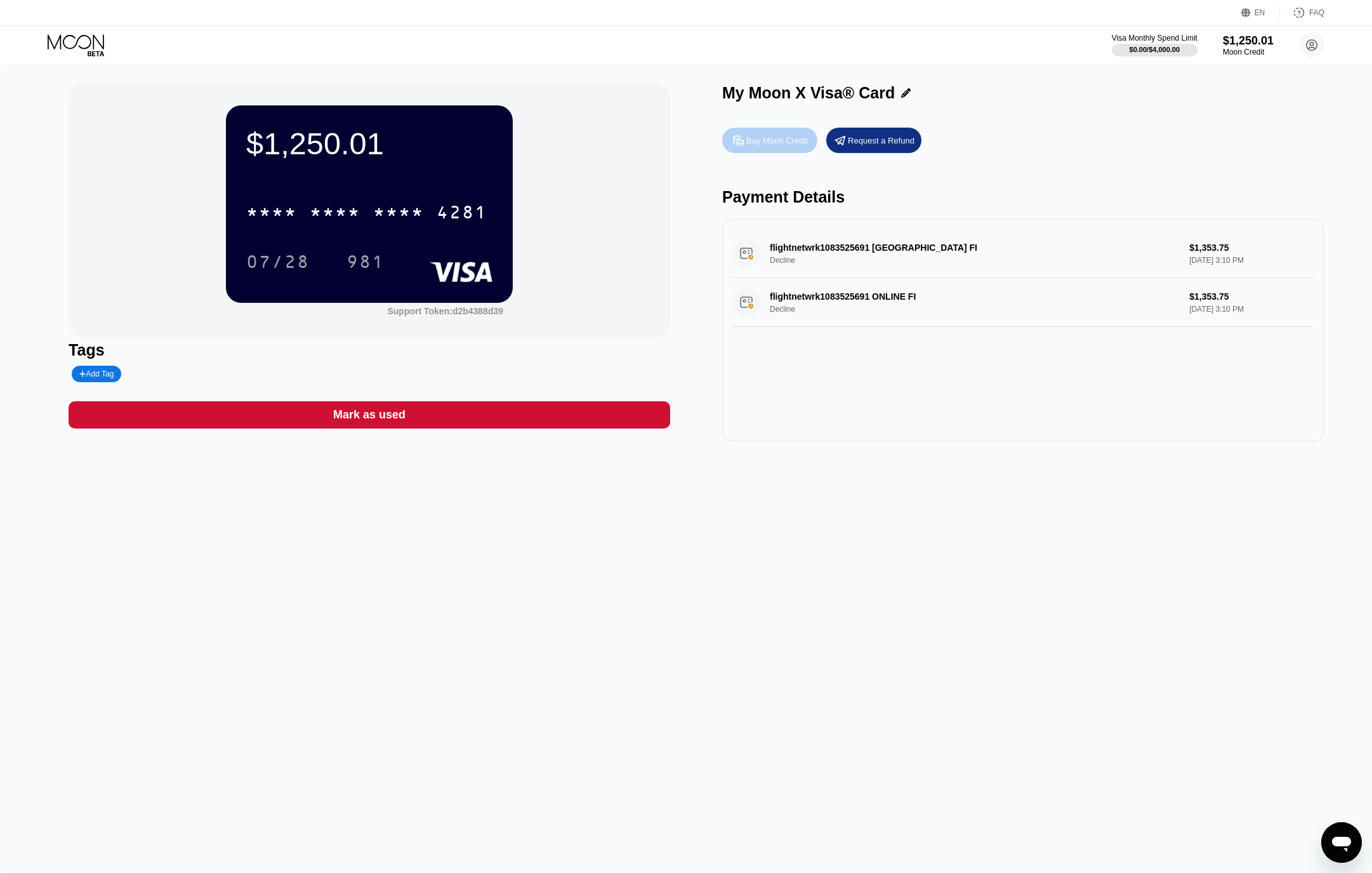
click at [768, 134] on div "Buy Moon Credit" at bounding box center [769, 140] width 95 height 26
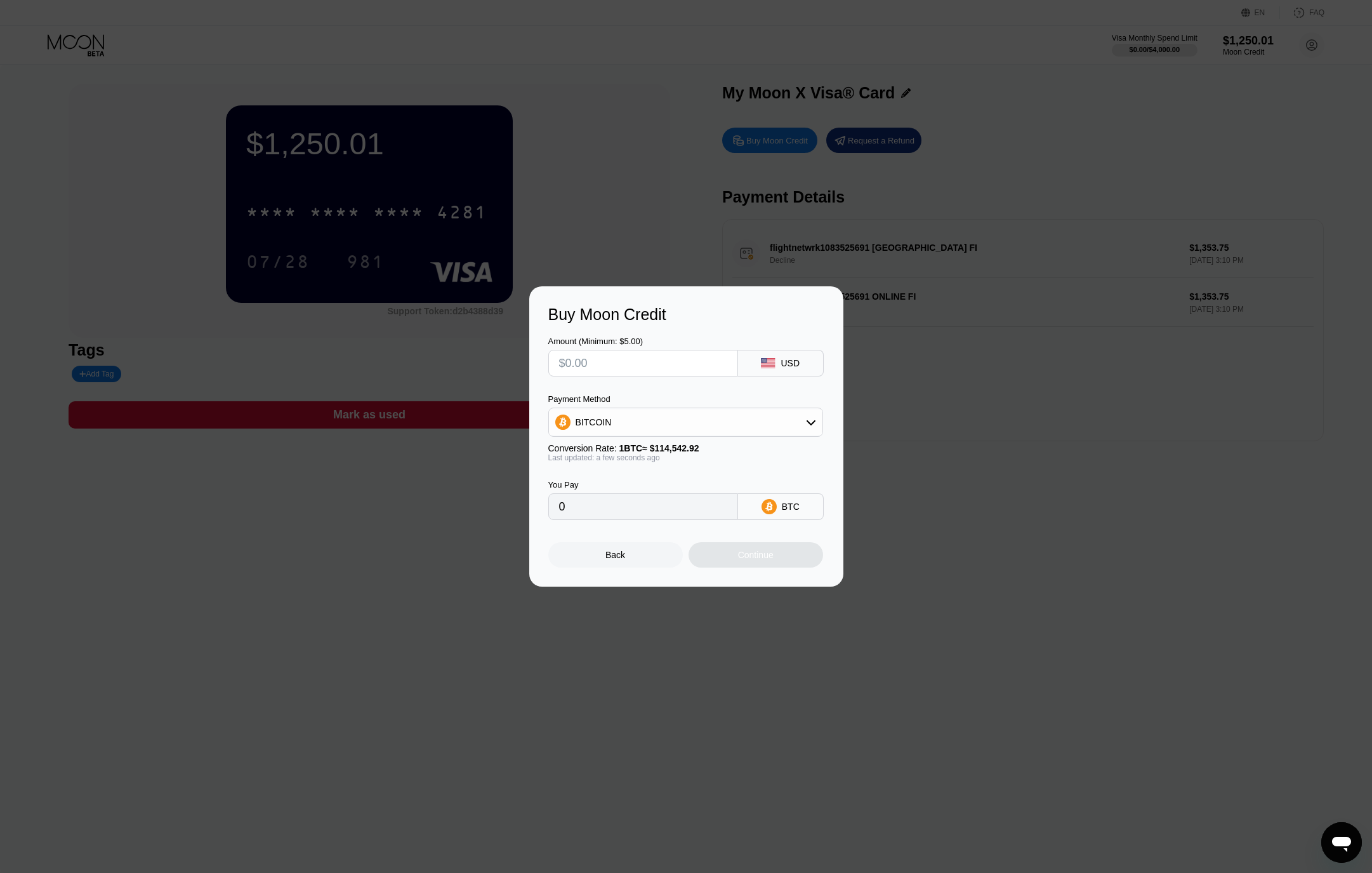
click at [638, 371] on input "text" at bounding box center [643, 363] width 168 height 26
type input "$1"
type input "0.00000874"
type input "$15"
type input "0.00013096"
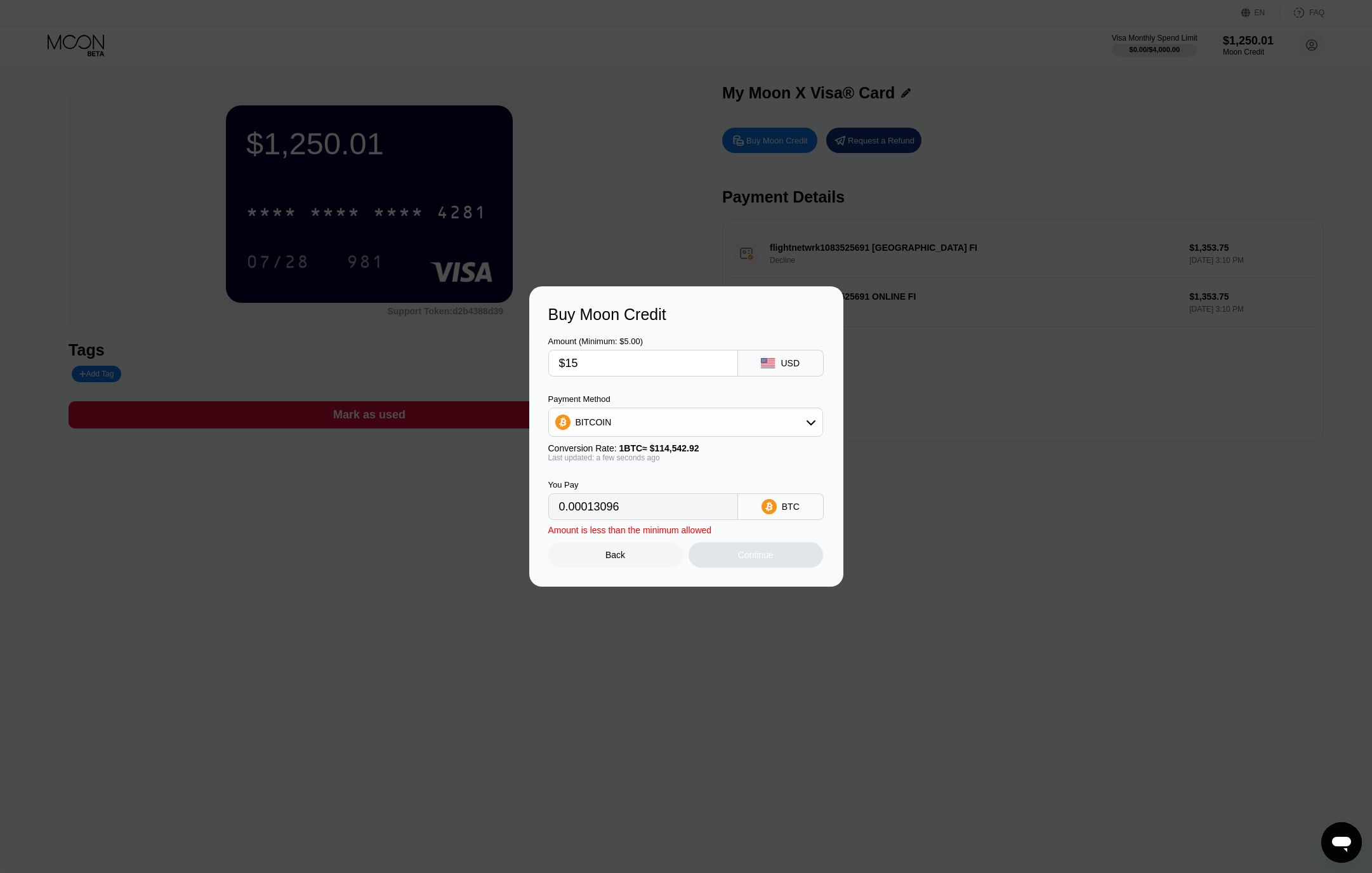
type input "$150"
type input "0.00130956"
type input "$150"
drag, startPoint x: 751, startPoint y: 558, endPoint x: 815, endPoint y: 491, distance: 92.7
click at [754, 556] on div "Continue" at bounding box center [756, 554] width 36 height 10
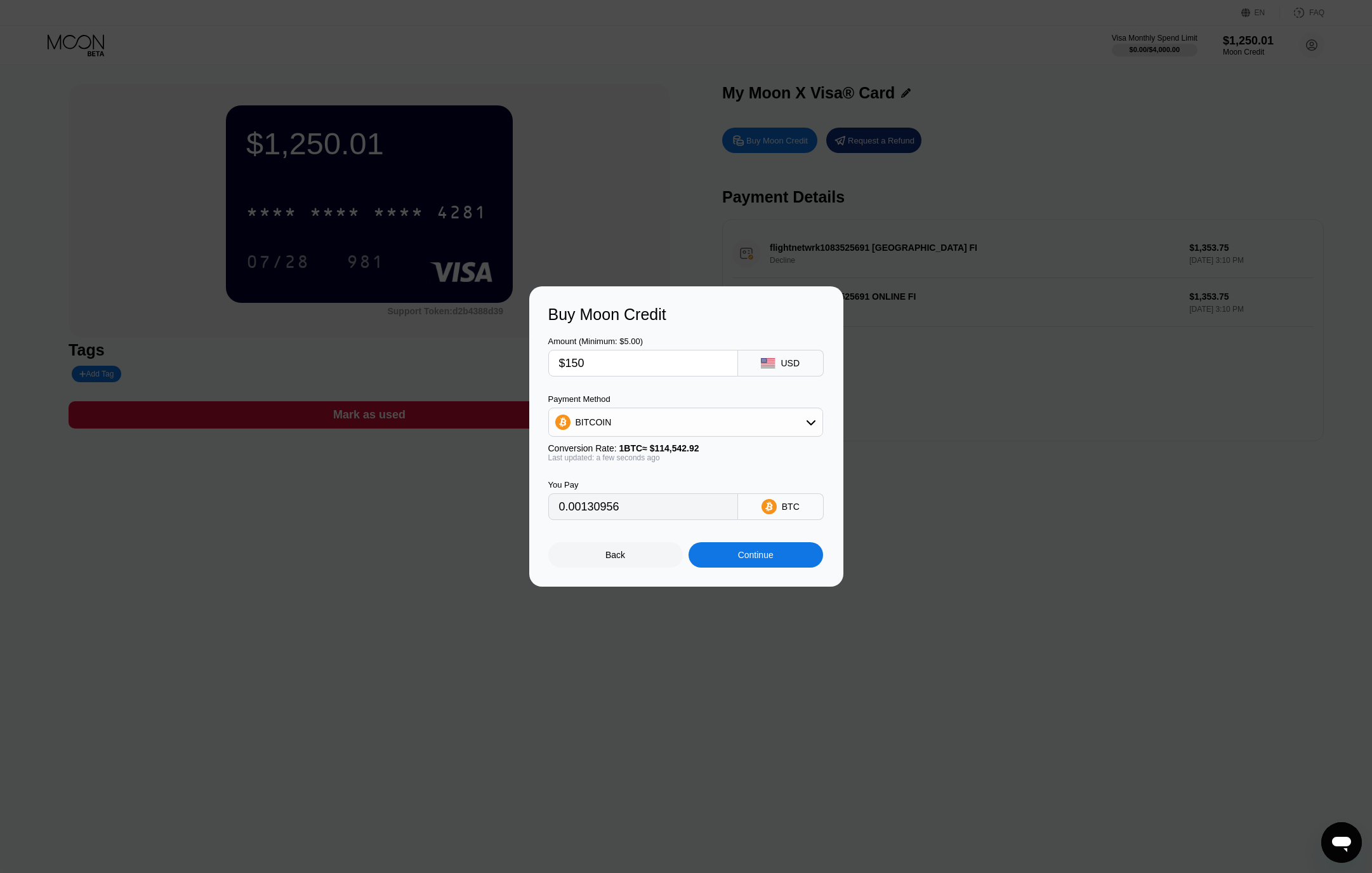
click at [775, 536] on div "Back Continue" at bounding box center [686, 543] width 276 height 47
click at [770, 550] on div "Continue" at bounding box center [755, 555] width 134 height 26
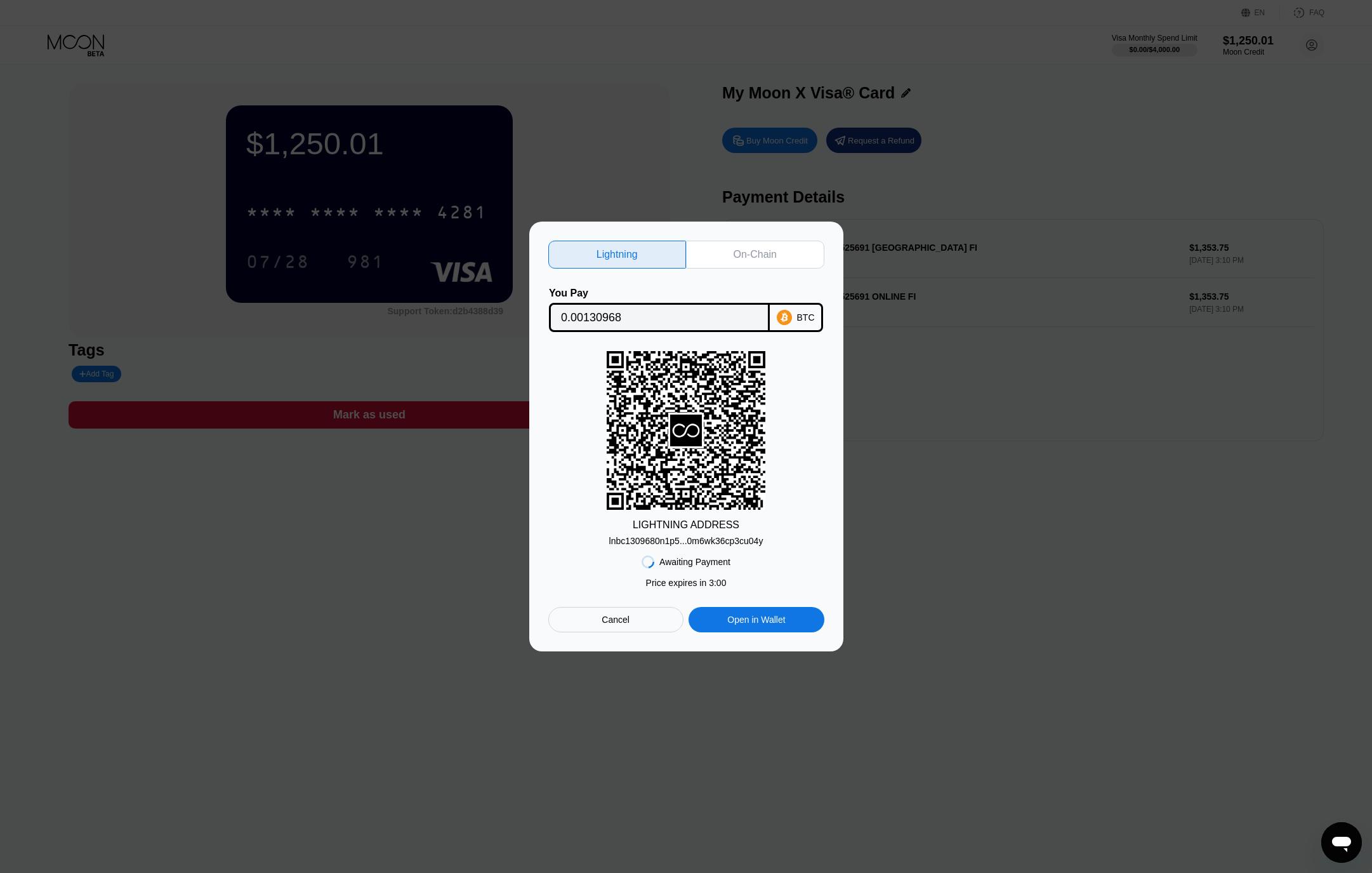
click at [759, 257] on div "On-Chain" at bounding box center [755, 255] width 43 height 12
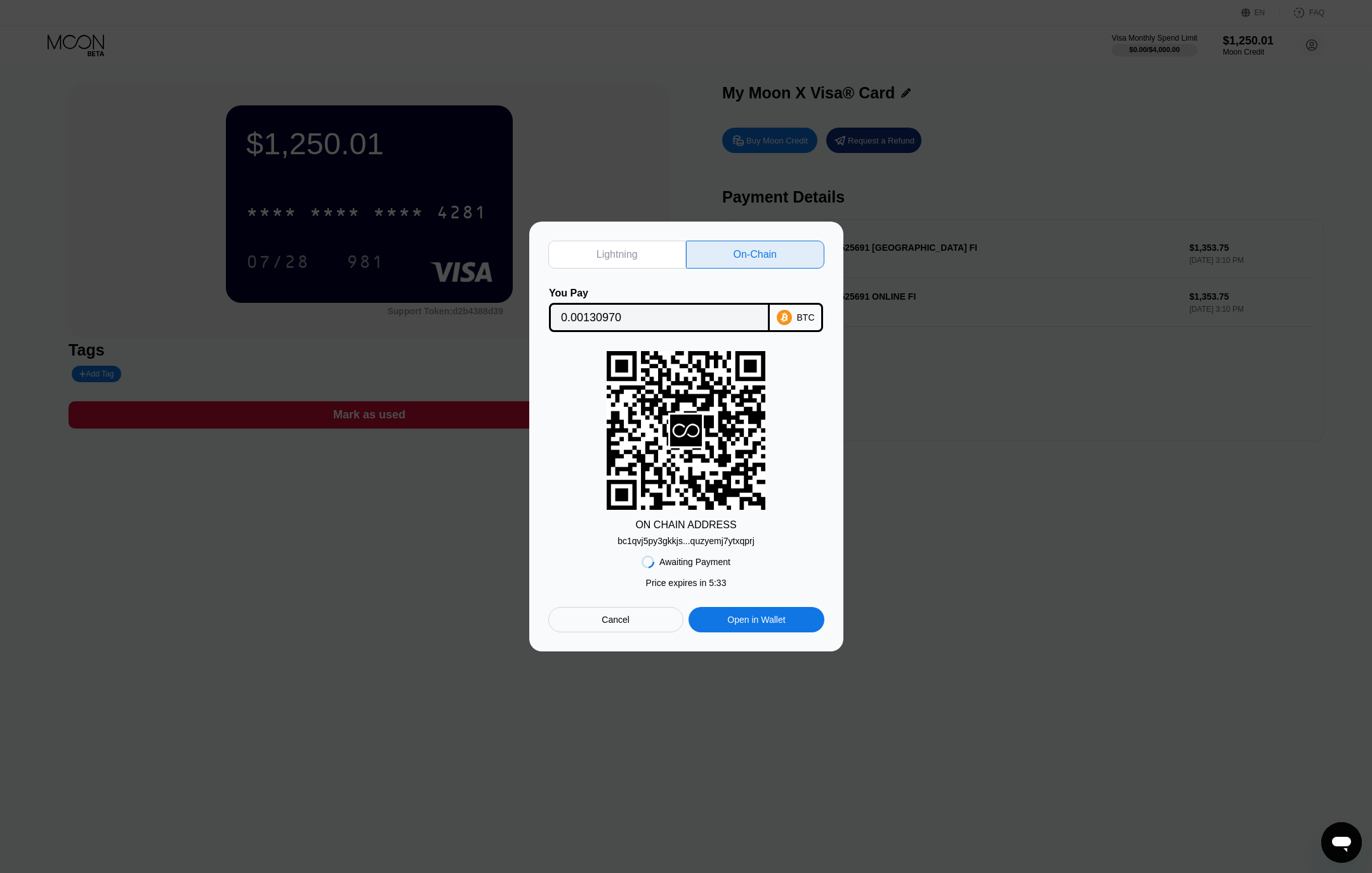
click at [802, 412] on div "ON CHAIN ADDRESS bc1qvj5py3gkkjs...quzyemj7ytxqprj" at bounding box center [686, 448] width 276 height 195
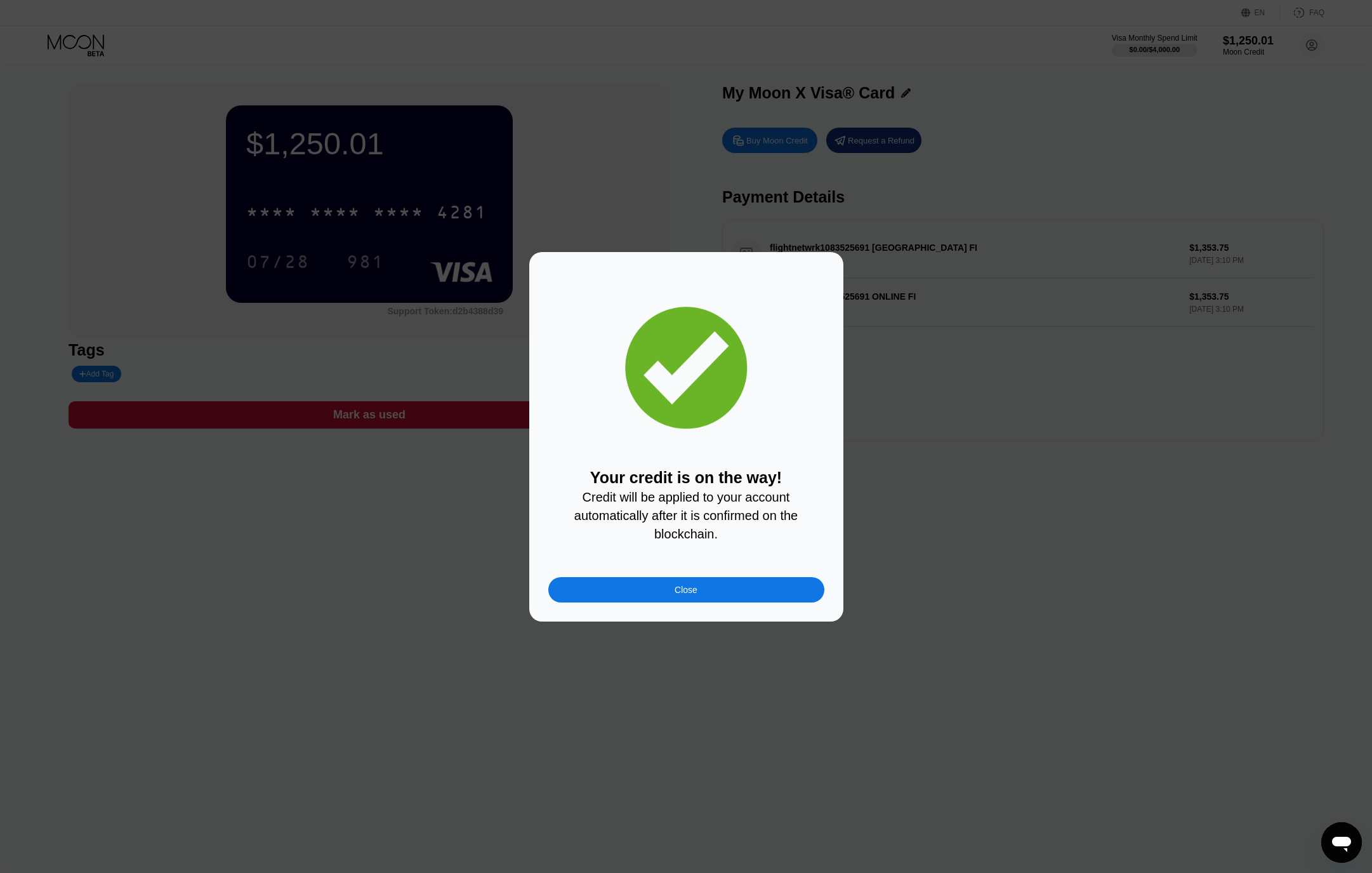
click at [686, 584] on div "Close" at bounding box center [686, 589] width 23 height 10
